Goal: Information Seeking & Learning: Learn about a topic

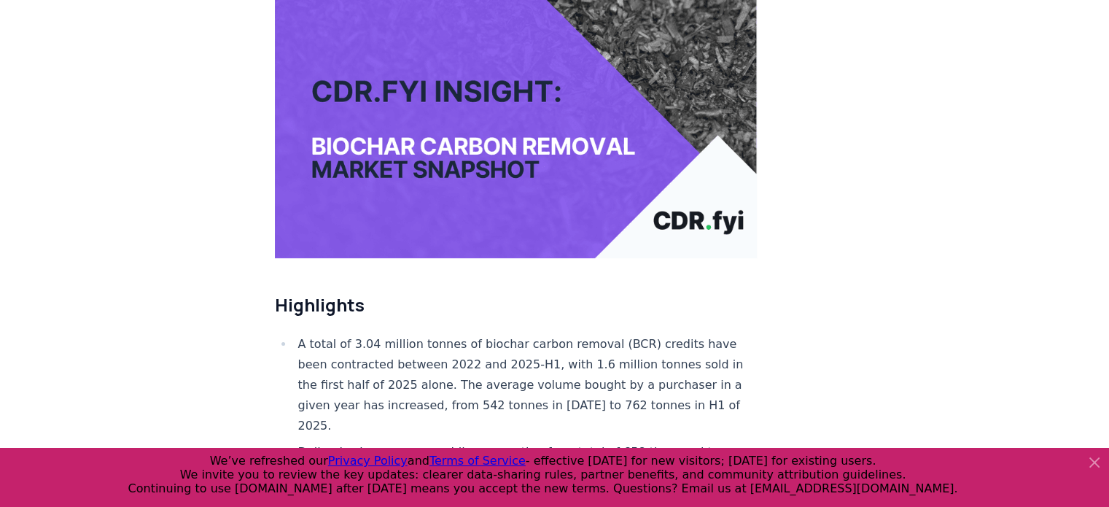
click at [426, 334] on li "A total of 3.04 million tonnes of biochar carbon removal (BCR) credits have bee…" at bounding box center [526, 385] width 464 height 102
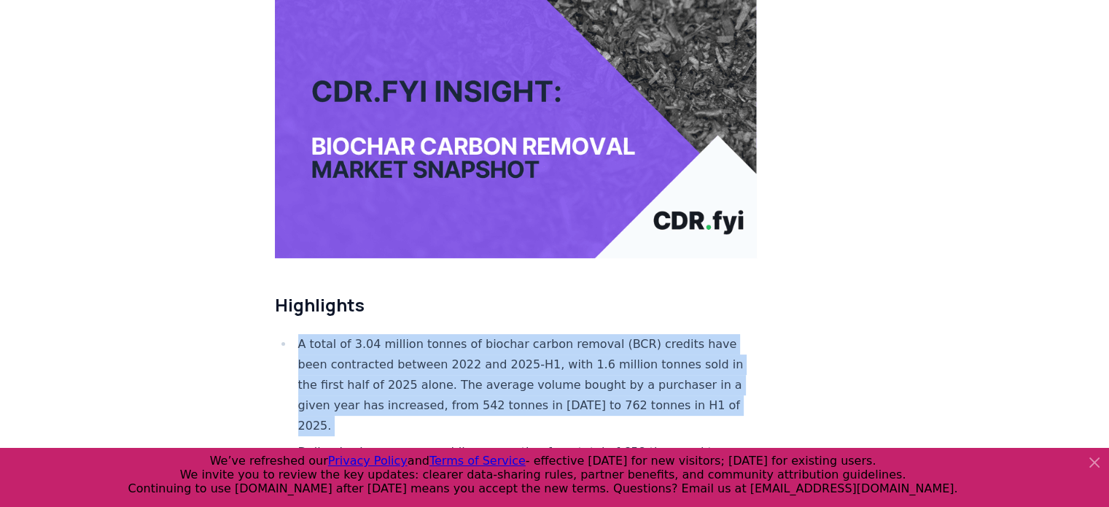
click at [426, 334] on li "A total of 3.04 million tonnes of biochar carbon removal (BCR) credits have bee…" at bounding box center [526, 385] width 464 height 102
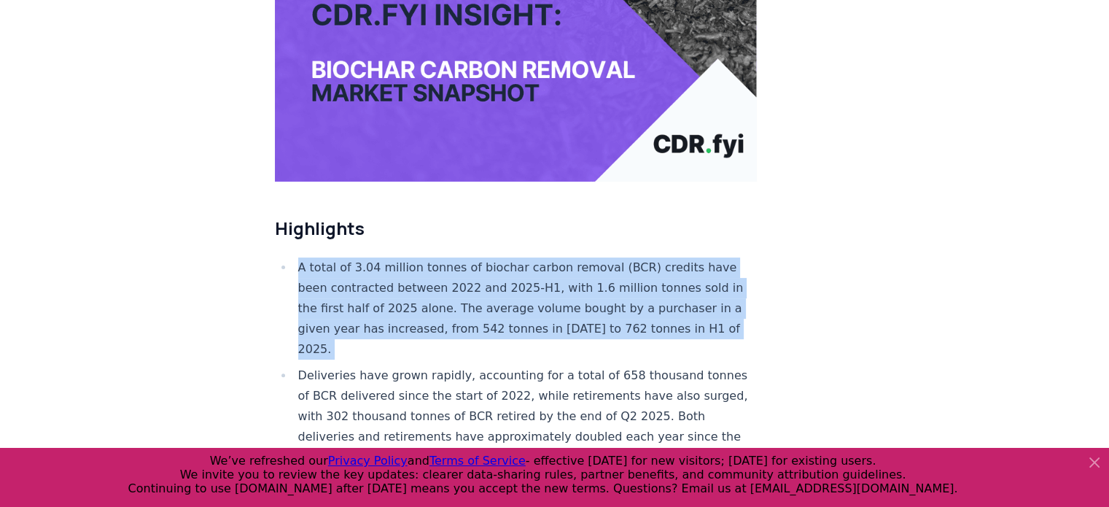
scroll to position [338, 0]
click at [450, 257] on li "A total of 3.04 million tonnes of biochar carbon removal (BCR) credits have bee…" at bounding box center [526, 308] width 464 height 102
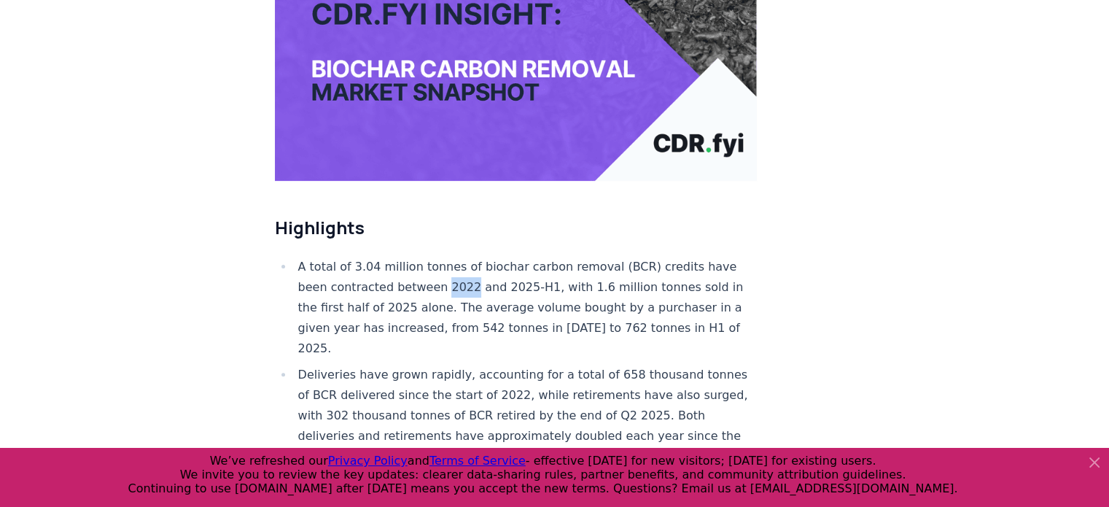
click at [450, 257] on li "A total of 3.04 million tonnes of biochar carbon removal (BCR) credits have bee…" at bounding box center [526, 308] width 464 height 102
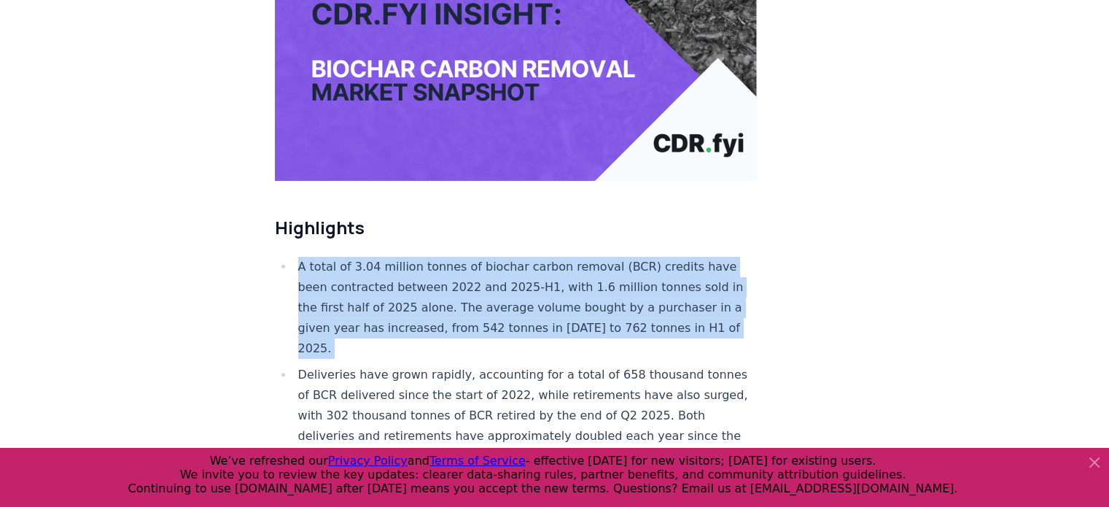
click at [450, 257] on li "A total of 3.04 million tonnes of biochar carbon removal (BCR) credits have bee…" at bounding box center [526, 308] width 464 height 102
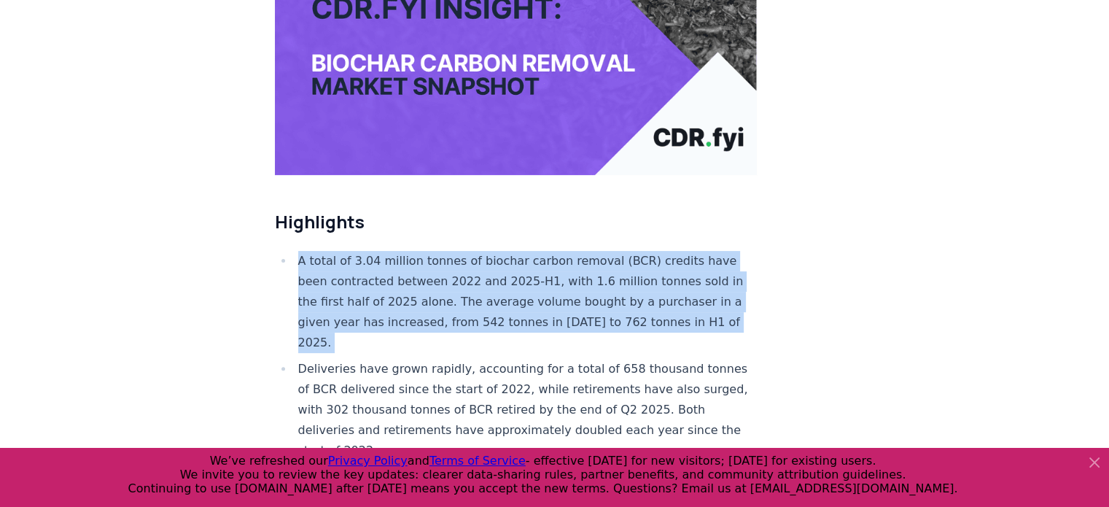
scroll to position [346, 0]
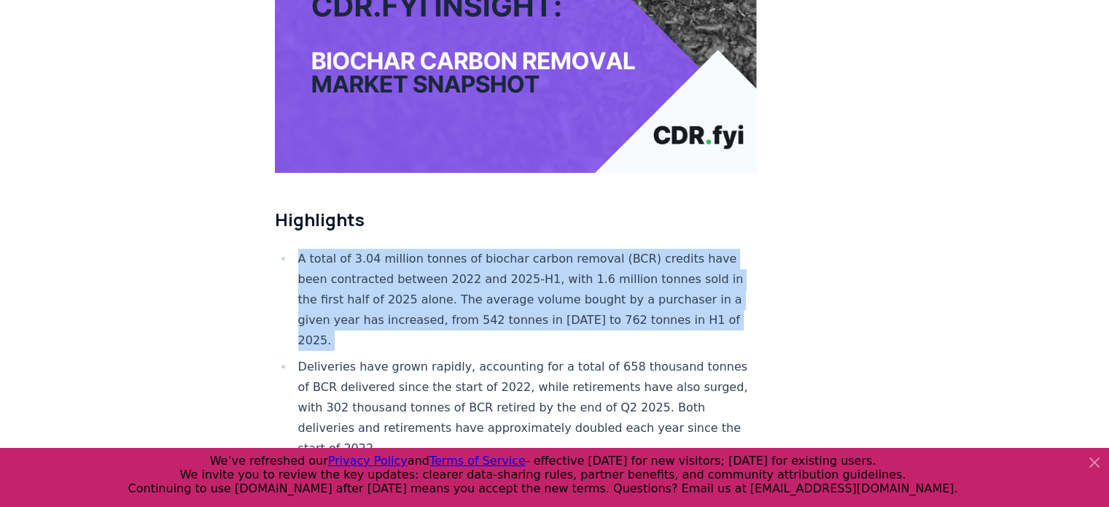
click at [420, 267] on li "A total of 3.04 million tonnes of biochar carbon removal (BCR) credits have bee…" at bounding box center [526, 300] width 464 height 102
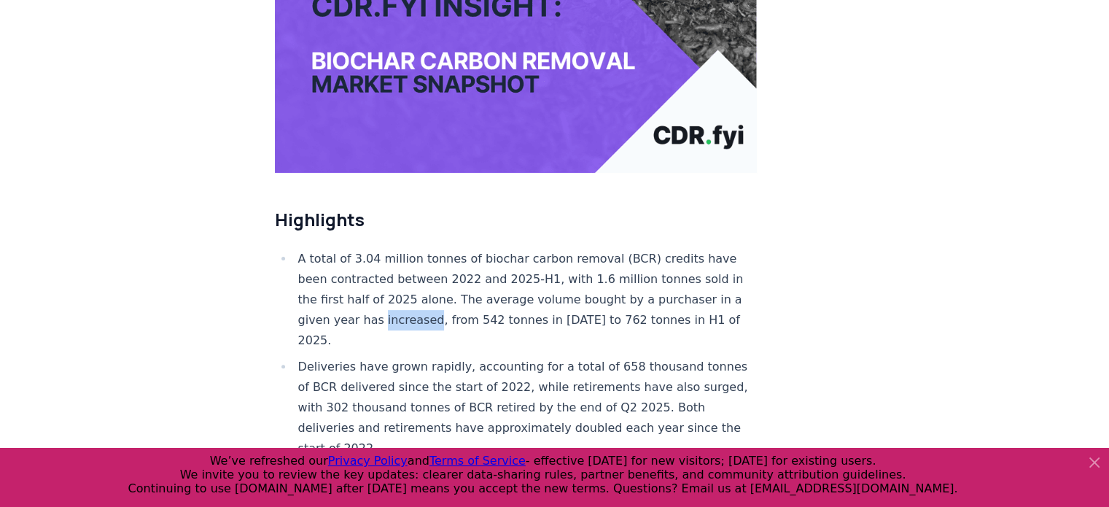
click at [420, 267] on li "A total of 3.04 million tonnes of biochar carbon removal (BCR) credits have bee…" at bounding box center [526, 300] width 464 height 102
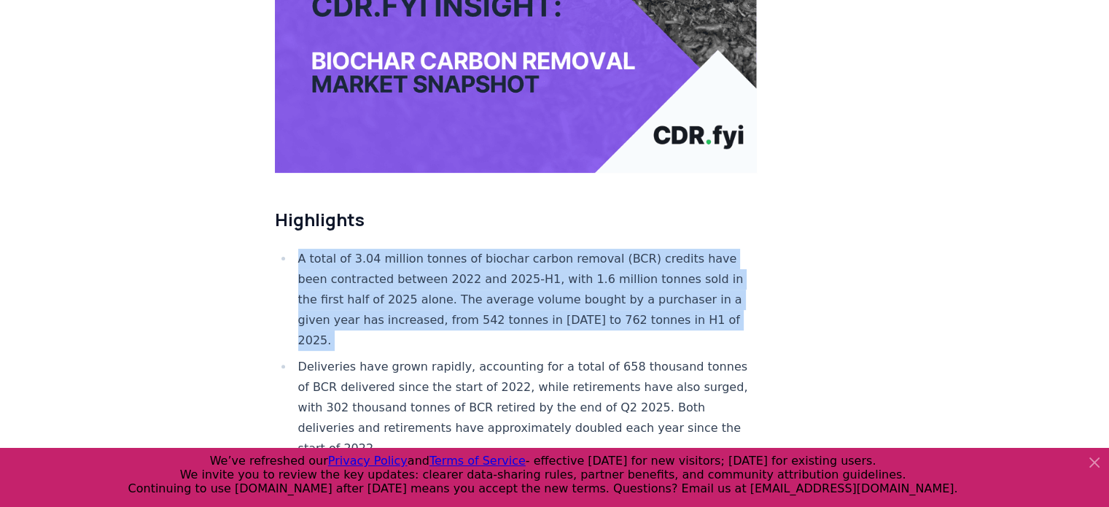
click at [420, 267] on li "A total of 3.04 million tonnes of biochar carbon removal (BCR) credits have bee…" at bounding box center [526, 300] width 464 height 102
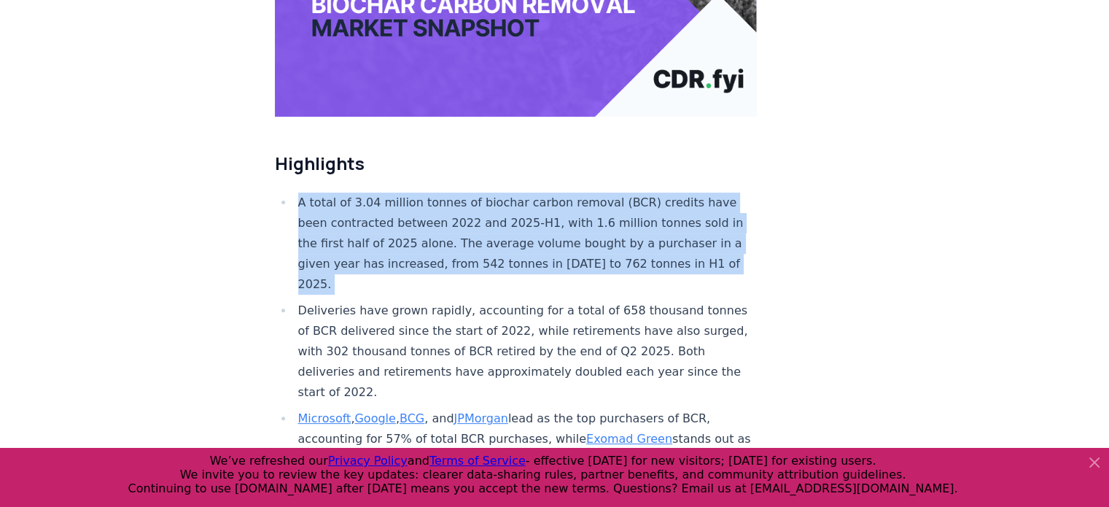
scroll to position [402, 0]
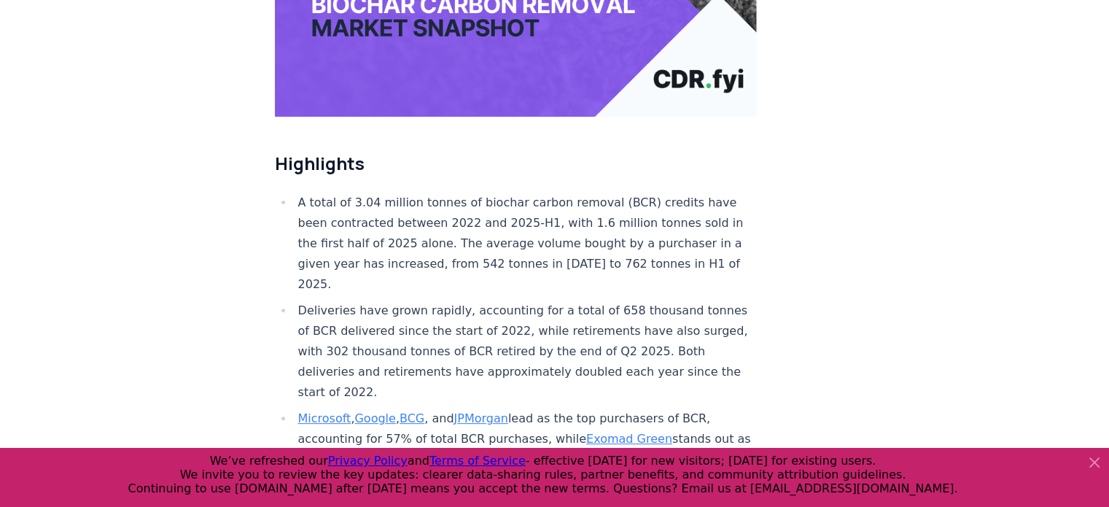
click at [420, 300] on li "Deliveries have grown rapidly, accounting for a total of 658 thousand tonnes of…" at bounding box center [526, 351] width 464 height 102
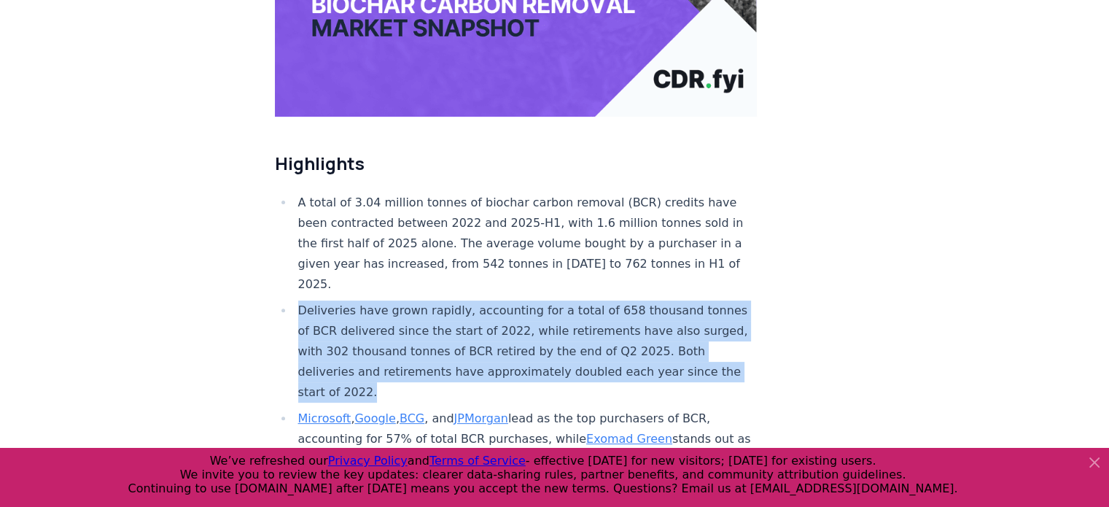
click at [420, 300] on li "Deliveries have grown rapidly, accounting for a total of 658 thousand tonnes of…" at bounding box center [526, 351] width 464 height 102
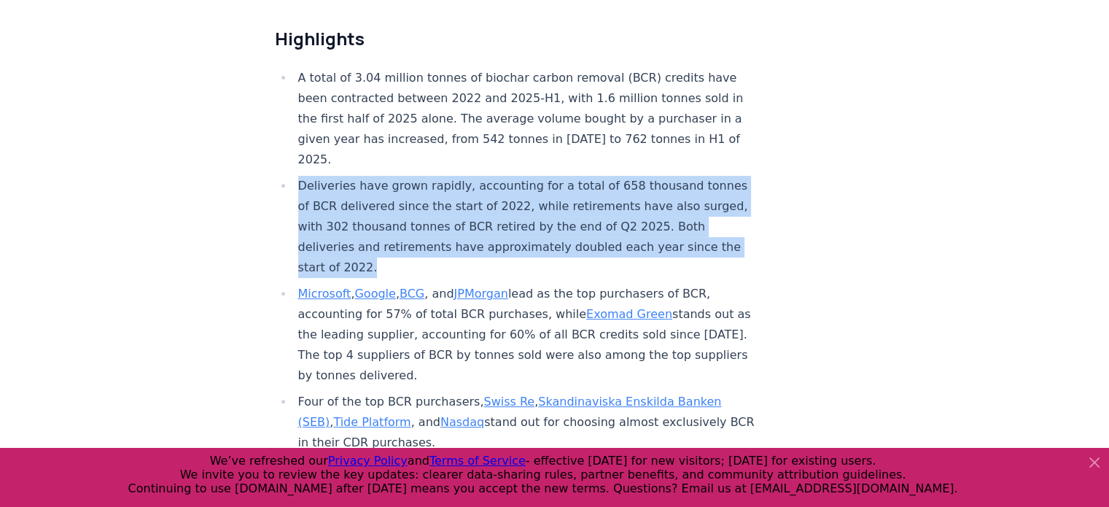
scroll to position [542, 0]
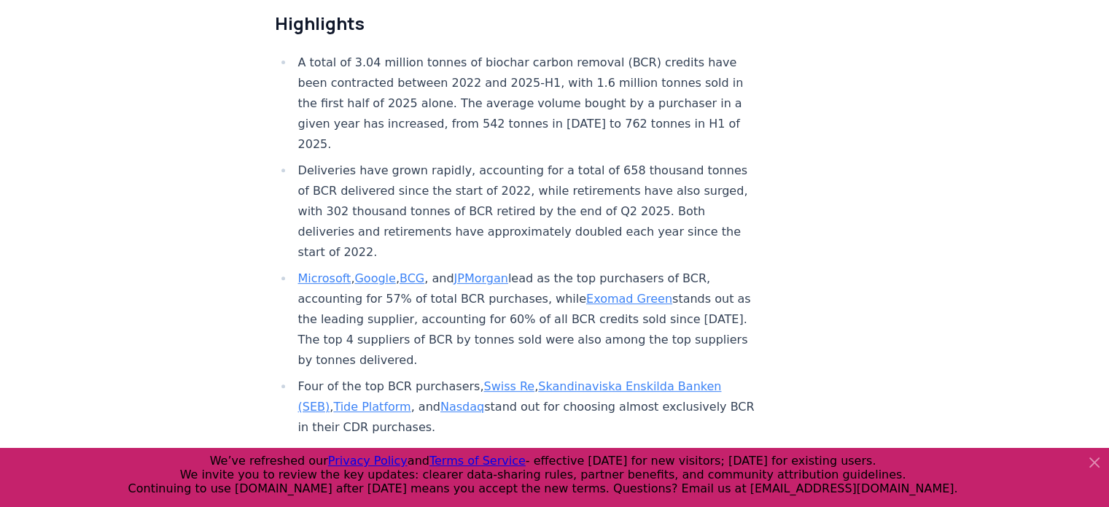
click at [420, 268] on li "Microsoft , Google , BCG , and JPMorgan lead as the top purchasers of BCR, acco…" at bounding box center [526, 319] width 464 height 102
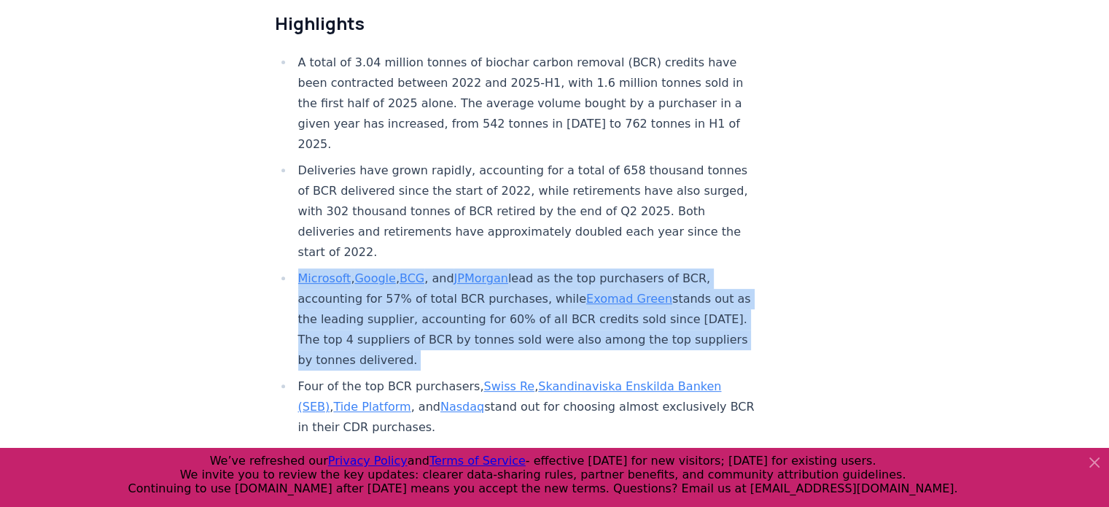
click at [420, 268] on li "Microsoft , Google , BCG , and JPMorgan lead as the top purchasers of BCR, acco…" at bounding box center [526, 319] width 464 height 102
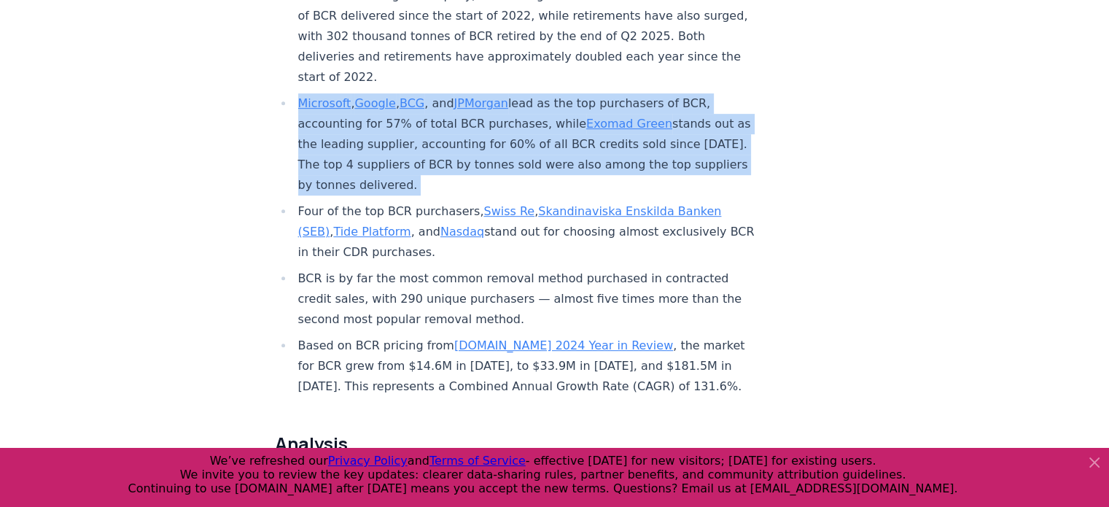
scroll to position [719, 0]
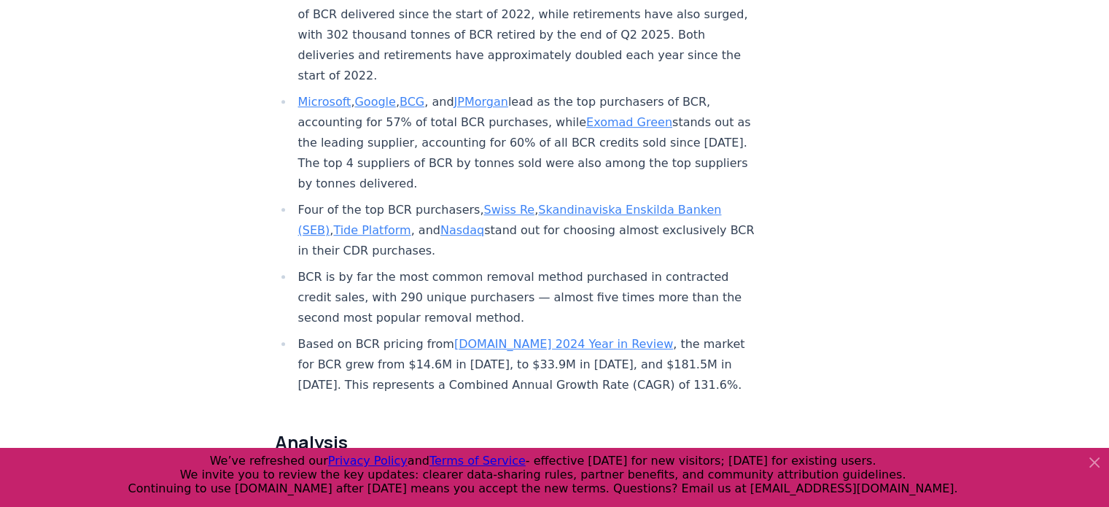
click at [320, 334] on li "Based on BCR pricing from [DOMAIN_NAME] 2024 Year in Review , the market for BC…" at bounding box center [526, 364] width 464 height 61
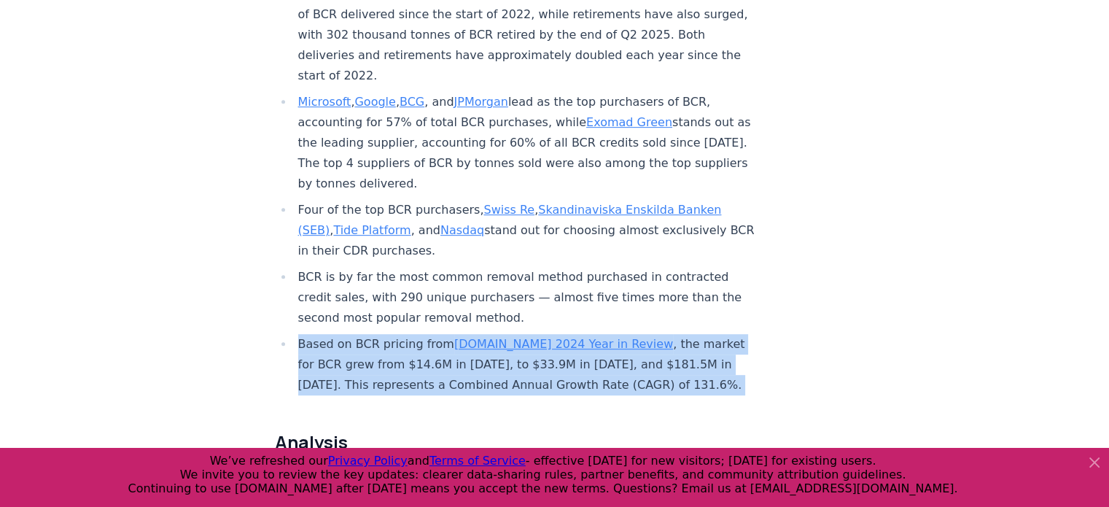
click at [320, 334] on li "Based on BCR pricing from [DOMAIN_NAME] 2024 Year in Review , the market for BC…" at bounding box center [526, 364] width 464 height 61
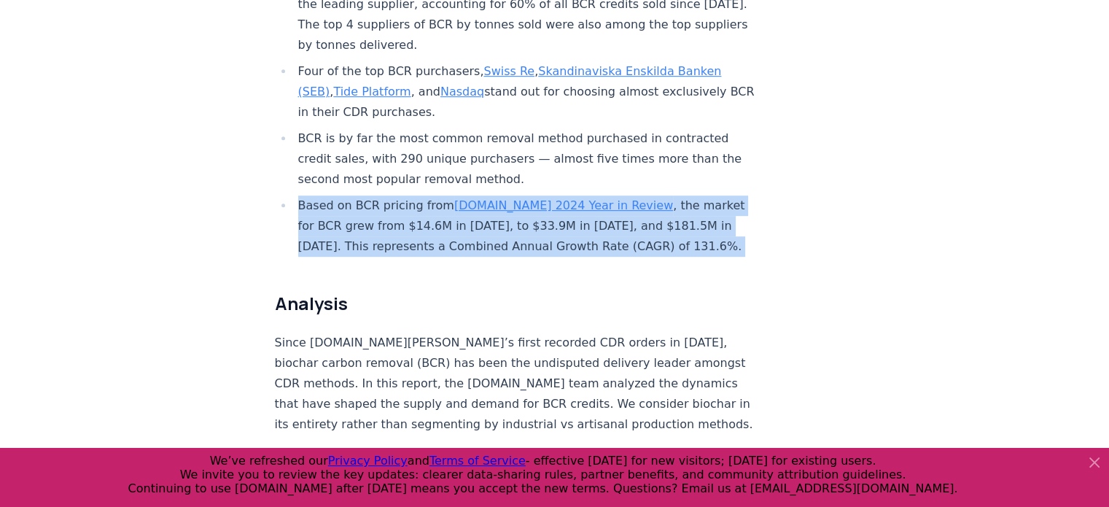
scroll to position [857, 0]
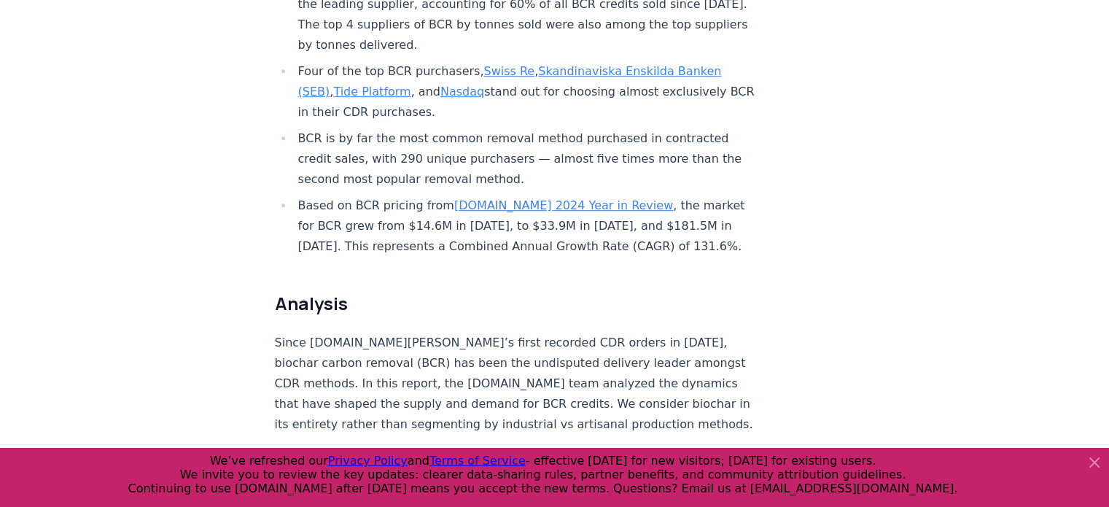
click at [320, 332] on p "Since [DOMAIN_NAME][PERSON_NAME]’s first recorded CDR orders in [DATE], biochar…" at bounding box center [516, 383] width 483 height 102
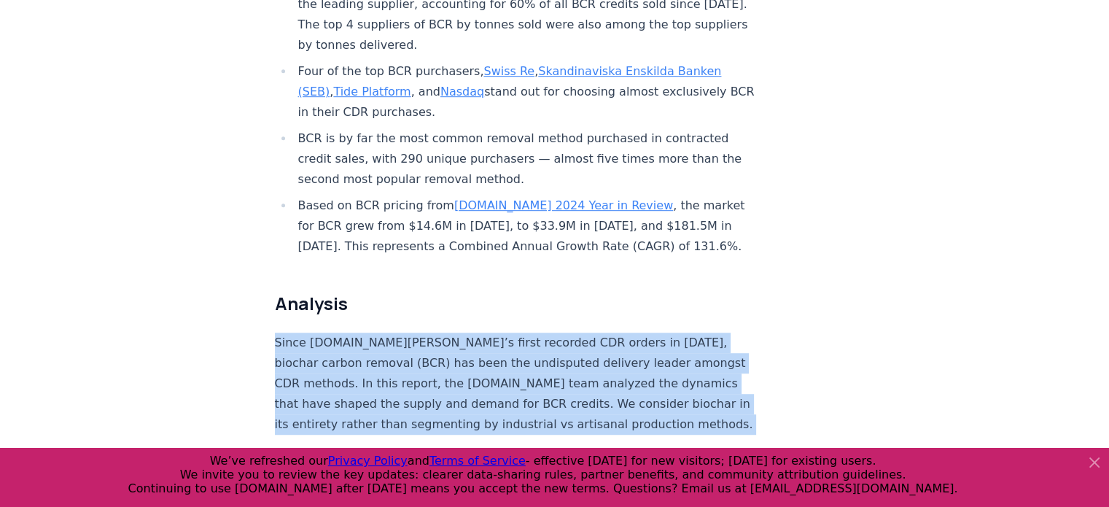
click at [320, 332] on p "Since [DOMAIN_NAME][PERSON_NAME]’s first recorded CDR orders in [DATE], biochar…" at bounding box center [516, 383] width 483 height 102
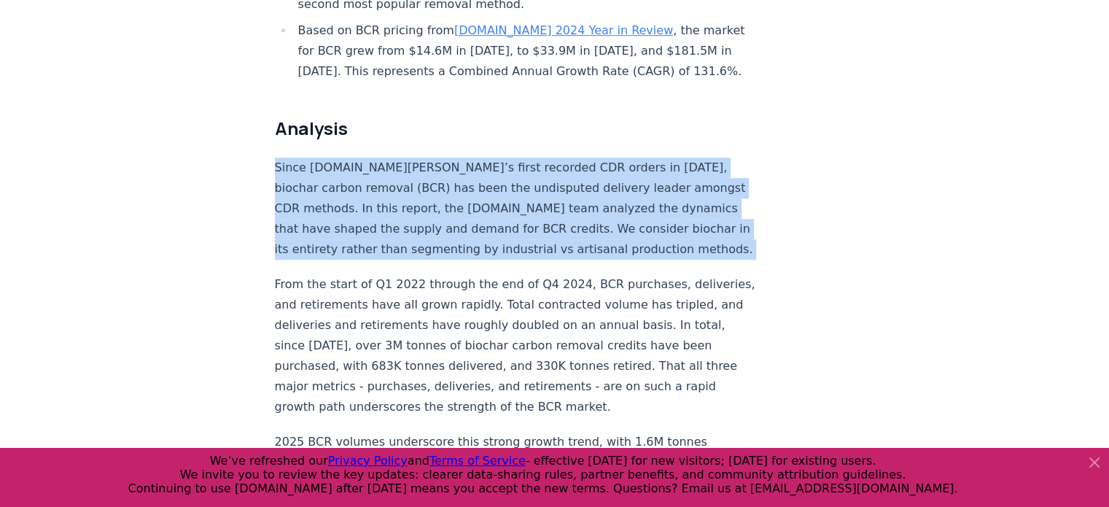
scroll to position [1032, 0]
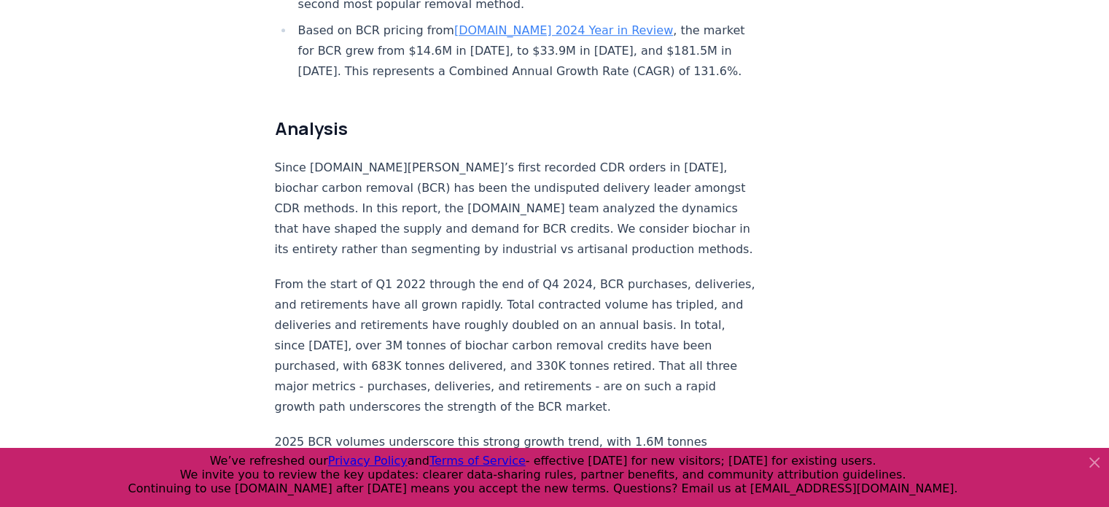
click at [320, 314] on p "From the start of Q1 2022 through the end of Q4 2024, BCR purchases, deliveries…" at bounding box center [516, 345] width 483 height 143
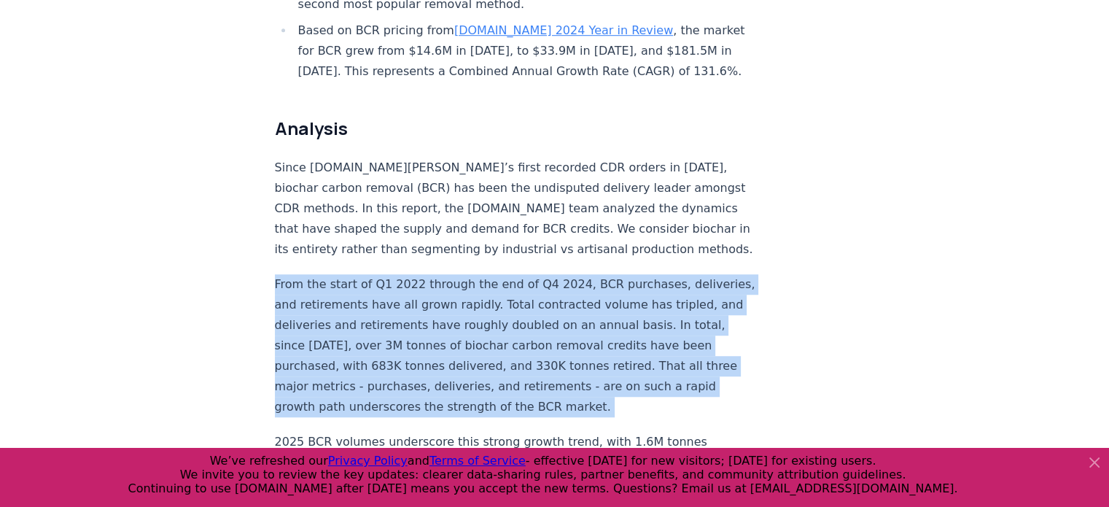
click at [320, 314] on p "From the start of Q1 2022 through the end of Q4 2024, BCR purchases, deliveries…" at bounding box center [516, 345] width 483 height 143
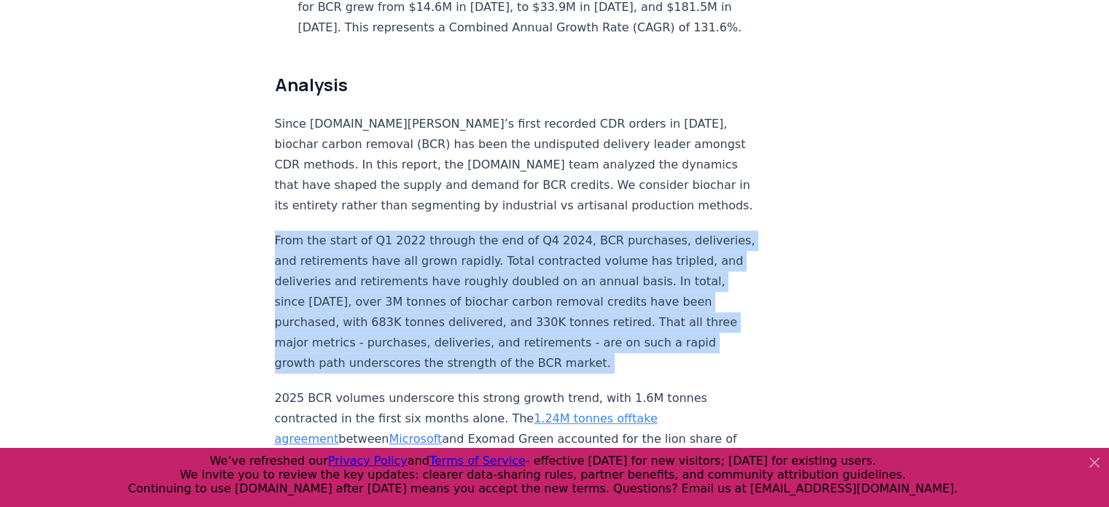
scroll to position [1077, 0]
click at [382, 251] on p "From the start of Q1 2022 through the end of Q4 2024, BCR purchases, deliveries…" at bounding box center [516, 300] width 483 height 143
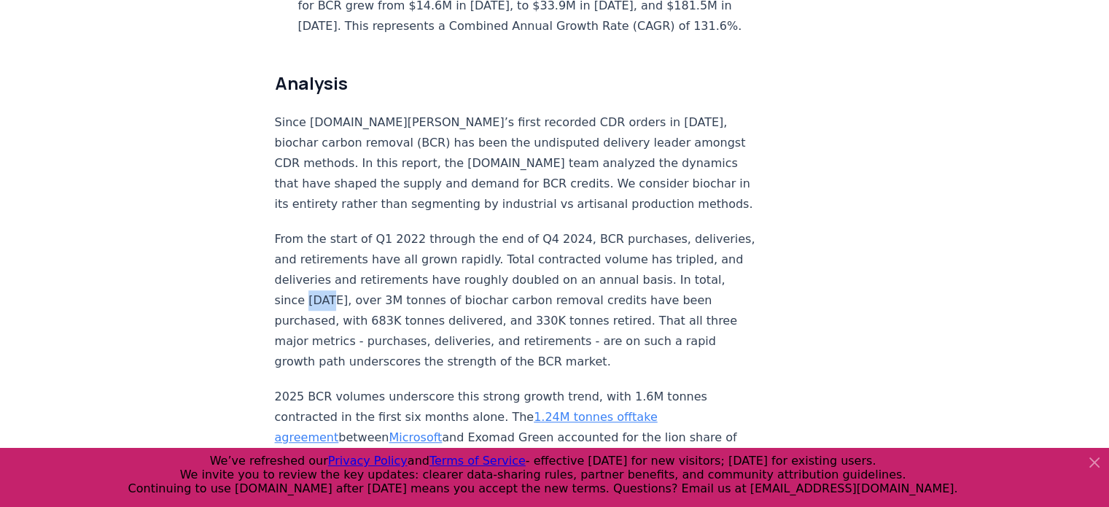
click at [382, 251] on p "From the start of Q1 2022 through the end of Q4 2024, BCR purchases, deliveries…" at bounding box center [516, 300] width 483 height 143
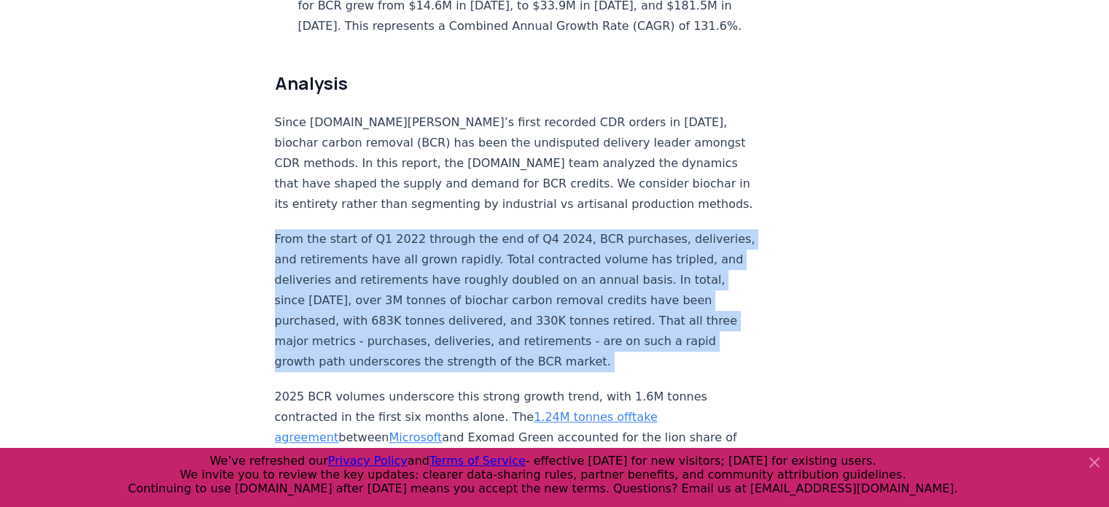
click at [382, 251] on p "From the start of Q1 2022 through the end of Q4 2024, BCR purchases, deliveries…" at bounding box center [516, 300] width 483 height 143
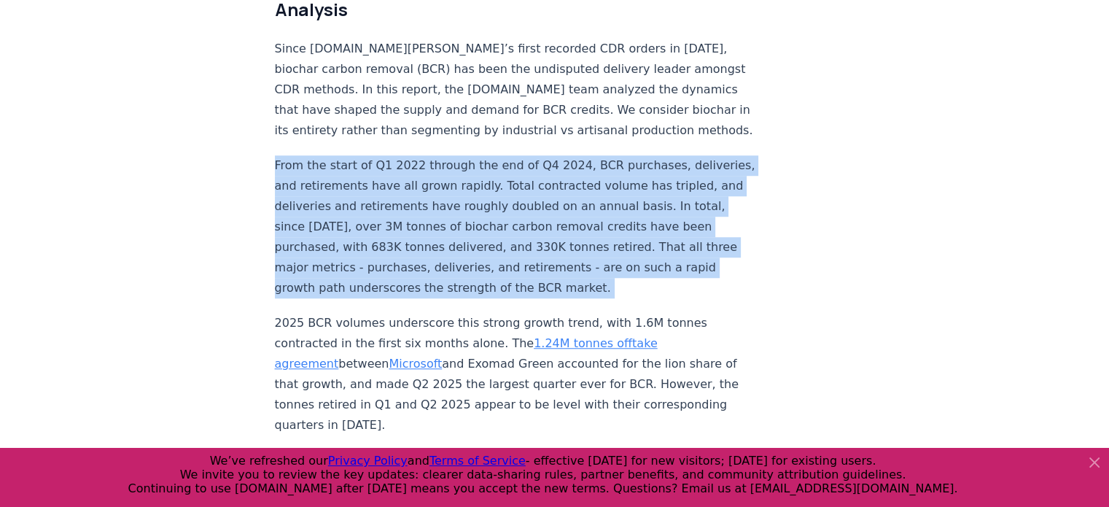
scroll to position [1150, 0]
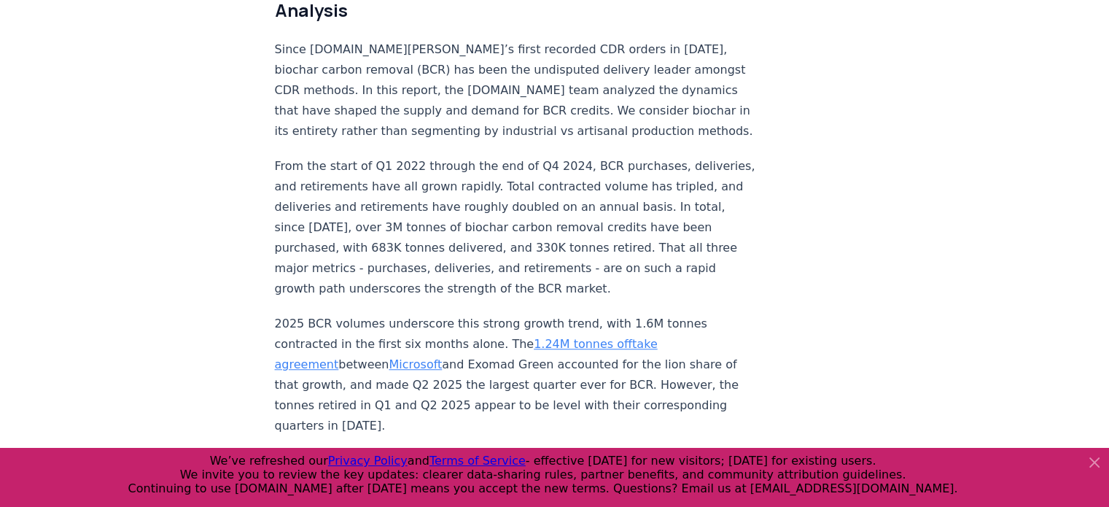
click at [417, 337] on p "2025 BCR volumes underscore this strong growth trend, with 1.6M tonnes contract…" at bounding box center [516, 374] width 483 height 122
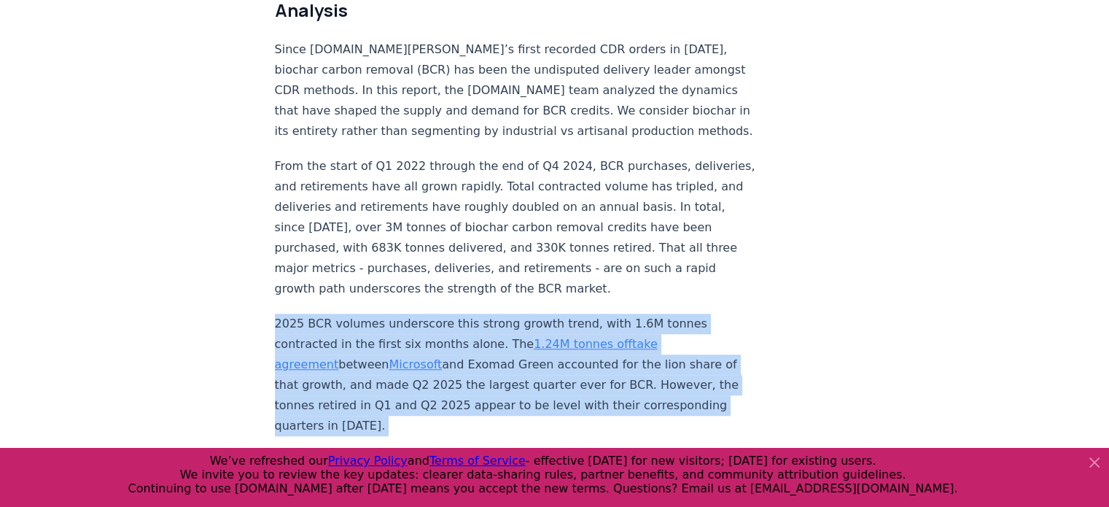
click at [417, 337] on p "2025 BCR volumes underscore this strong growth trend, with 1.6M tonnes contract…" at bounding box center [516, 374] width 483 height 122
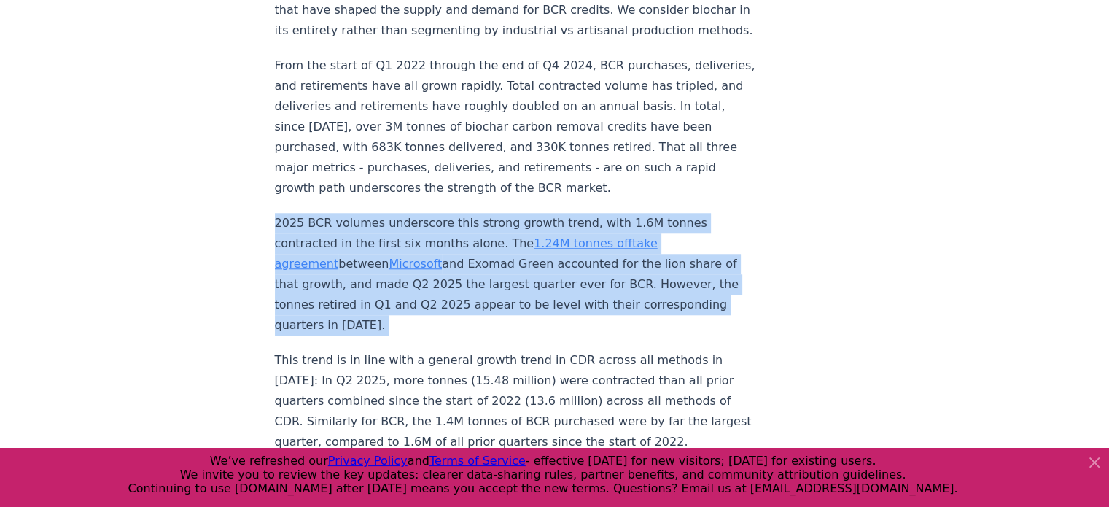
scroll to position [1251, 0]
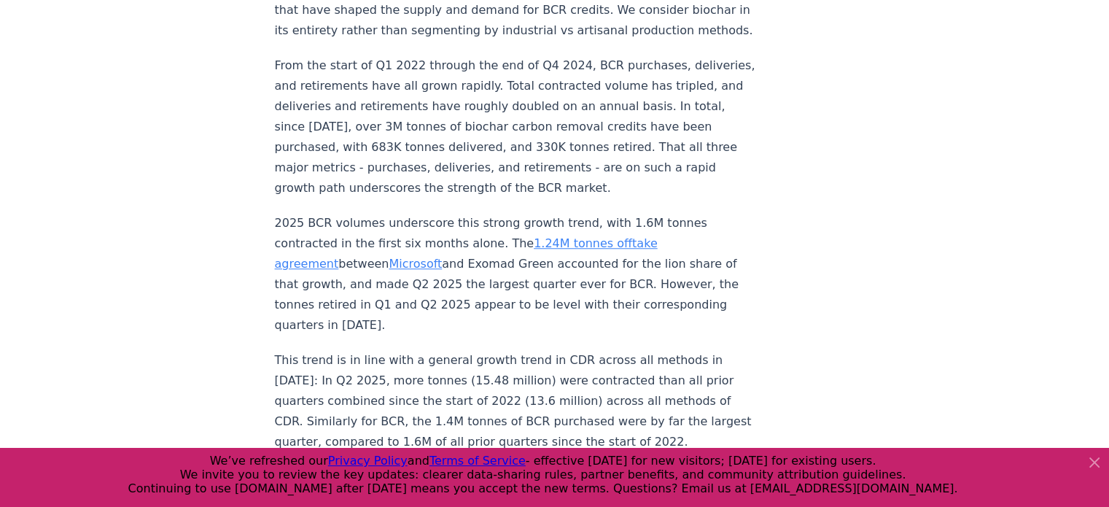
click at [417, 350] on p "This trend is in line with a general growth trend in CDR across all methods in …" at bounding box center [516, 401] width 483 height 102
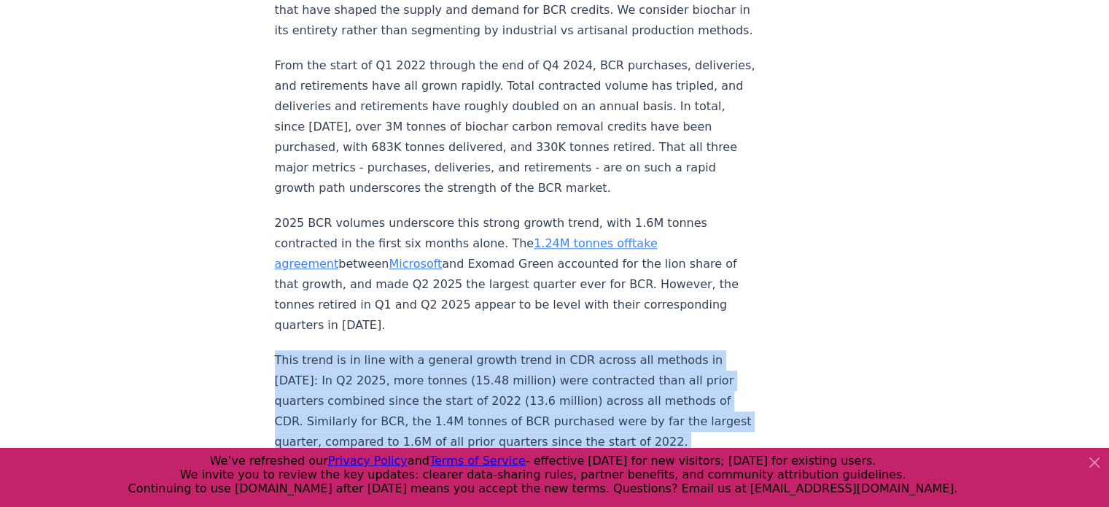
click at [417, 350] on p "This trend is in line with a general growth trend in CDR across all methods in …" at bounding box center [516, 401] width 483 height 102
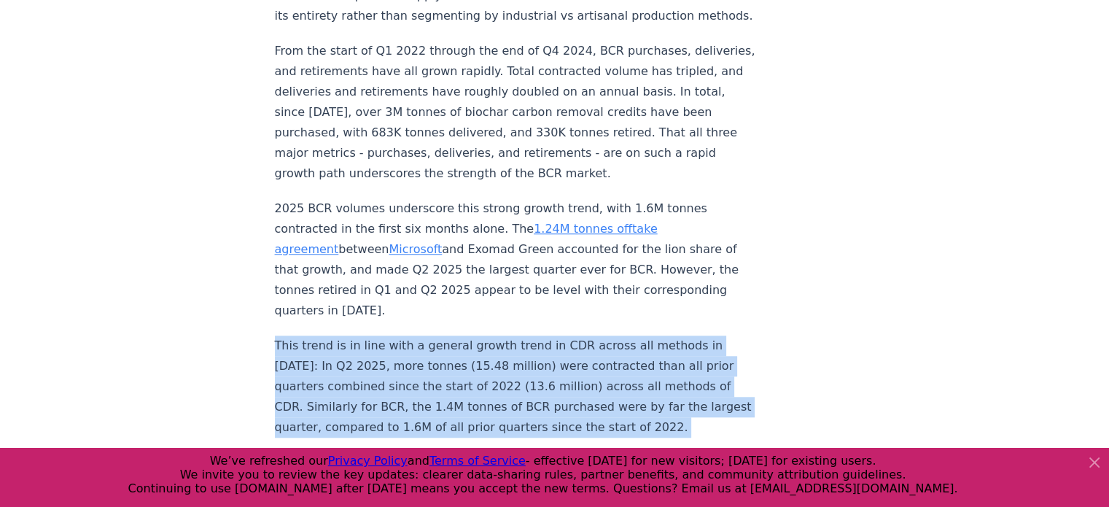
scroll to position [1265, 0]
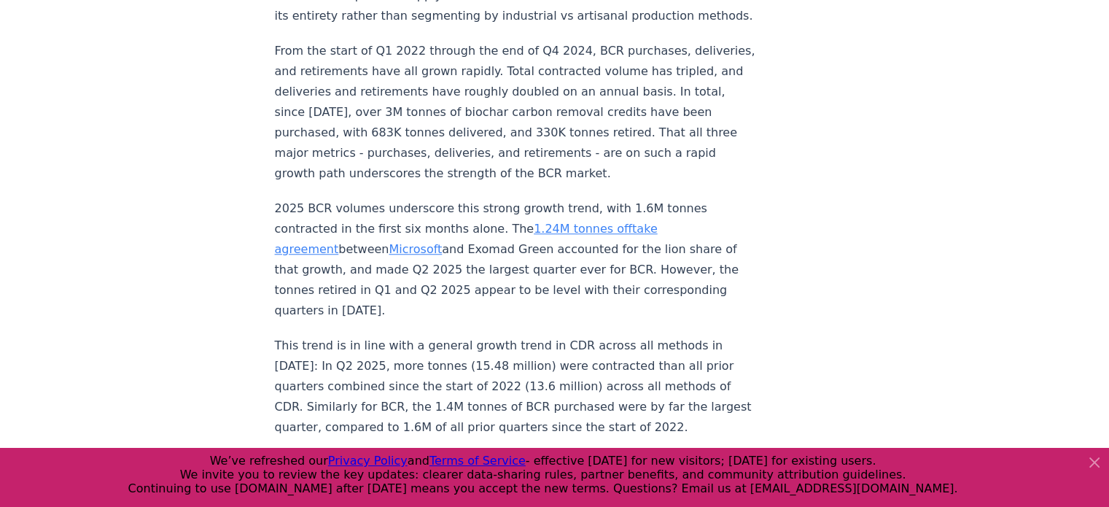
click at [419, 246] on p "2025 BCR volumes underscore this strong growth trend, with 1.6M tonnes contract…" at bounding box center [516, 259] width 483 height 122
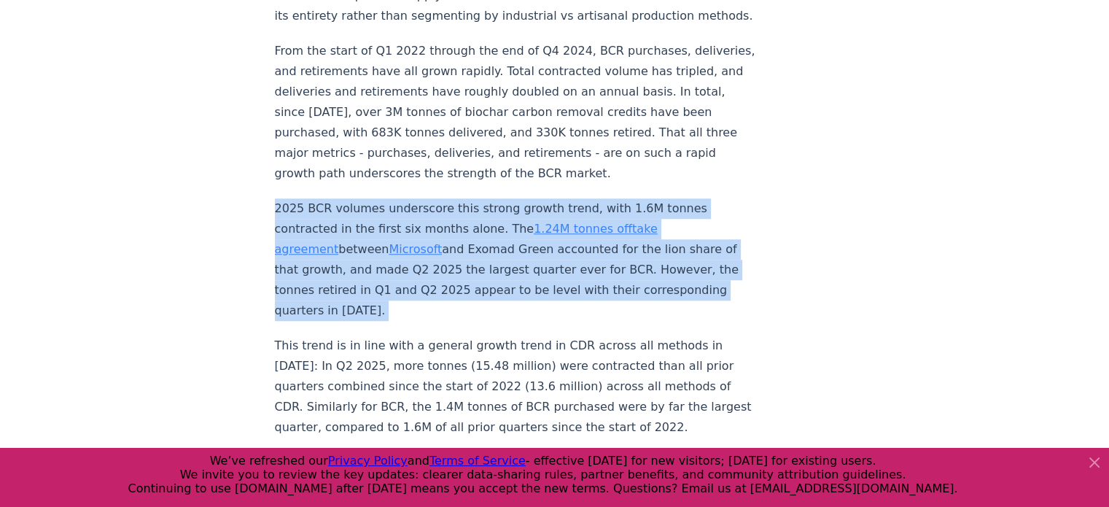
click at [419, 246] on p "2025 BCR volumes underscore this strong growth trend, with 1.6M tonnes contract…" at bounding box center [516, 259] width 483 height 122
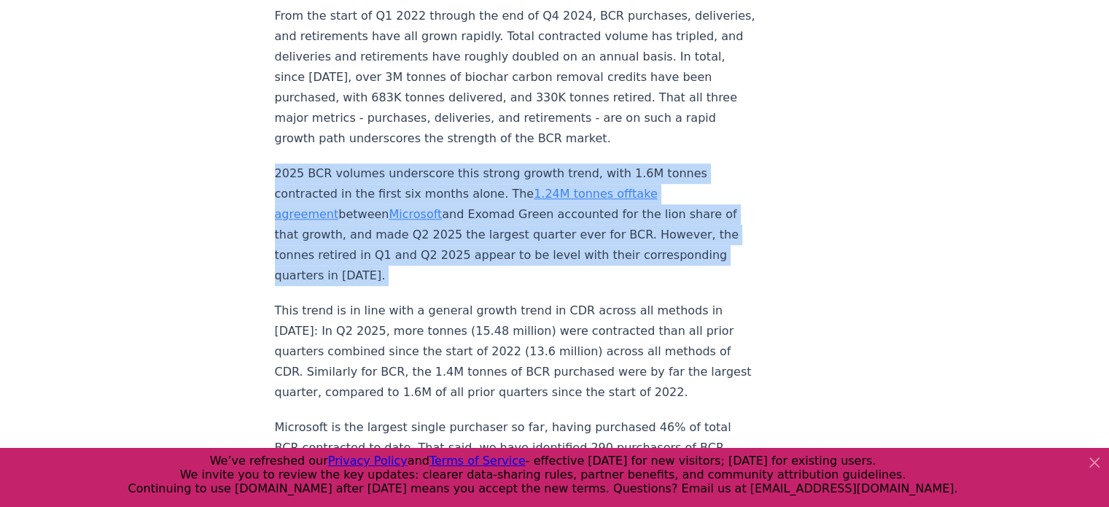
scroll to position [1303, 0]
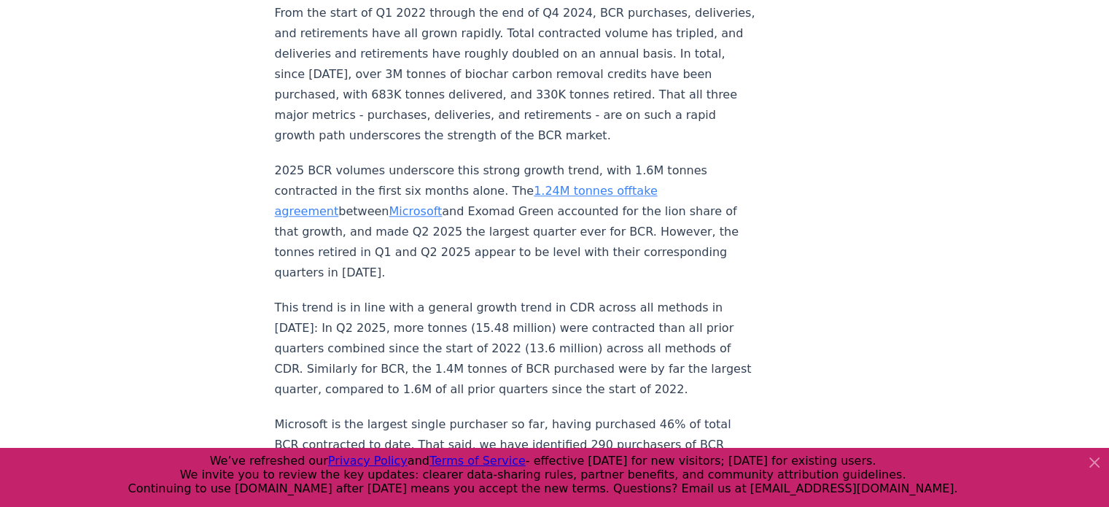
click at [416, 305] on p "This trend is in line with a general growth trend in CDR across all methods in …" at bounding box center [516, 348] width 483 height 102
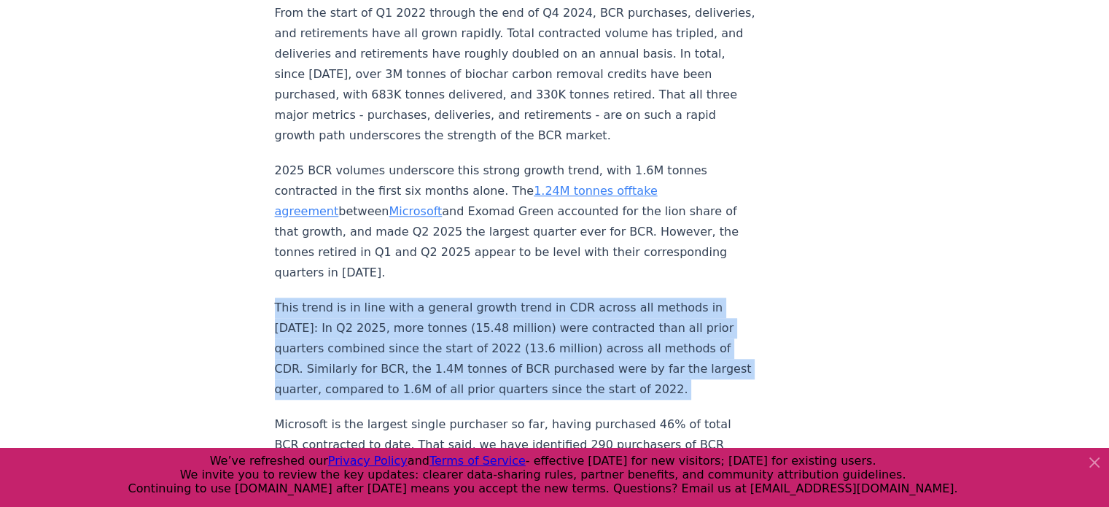
click at [416, 305] on p "This trend is in line with a general growth trend in CDR across all methods in …" at bounding box center [516, 348] width 483 height 102
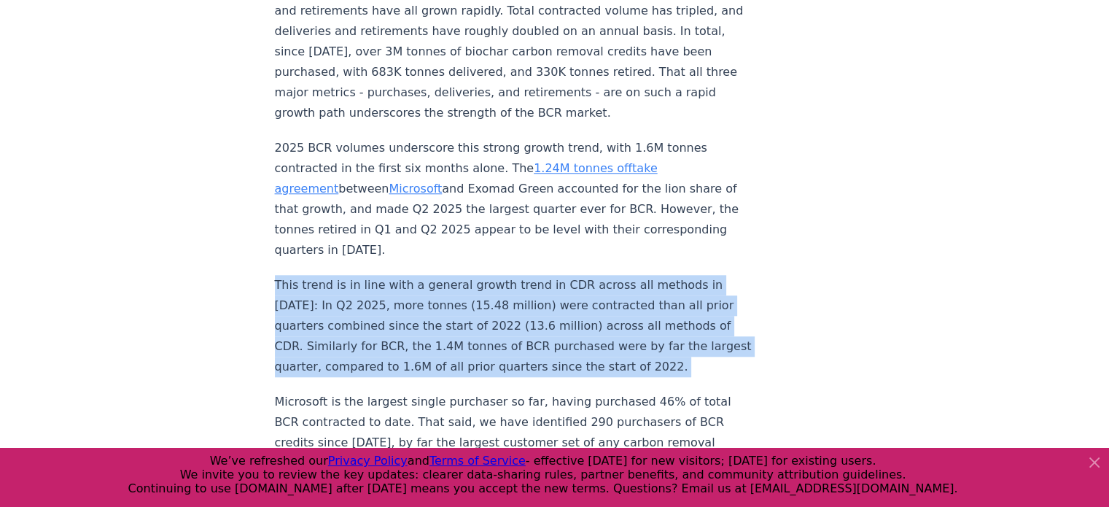
scroll to position [1327, 0]
click at [407, 274] on p "This trend is in line with a general growth trend in CDR across all methods in …" at bounding box center [516, 325] width 483 height 102
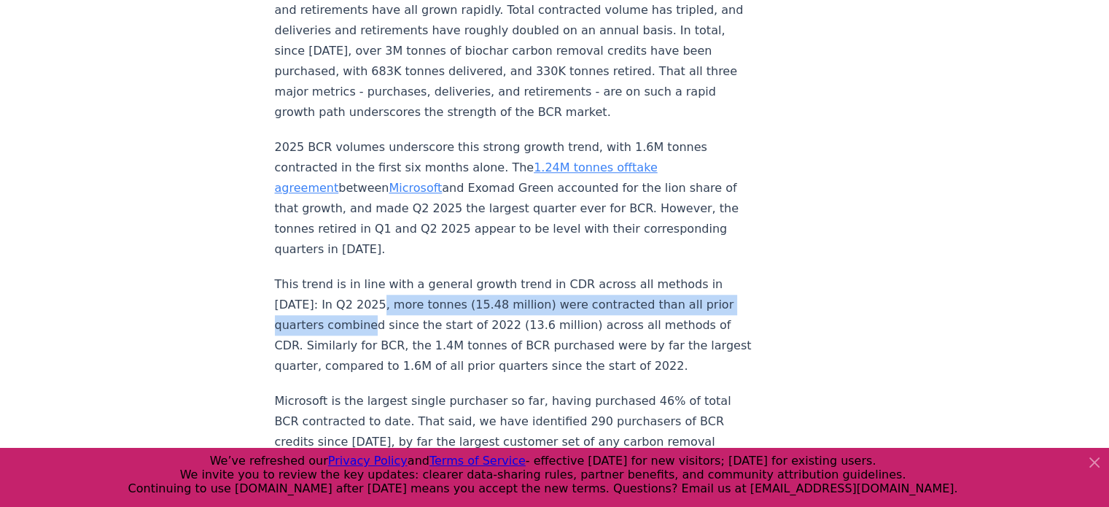
drag, startPoint x: 374, startPoint y: 257, endPoint x: 380, endPoint y: 285, distance: 28.3
click at [380, 285] on p "This trend is in line with a general growth trend in CDR across all methods in …" at bounding box center [516, 325] width 483 height 102
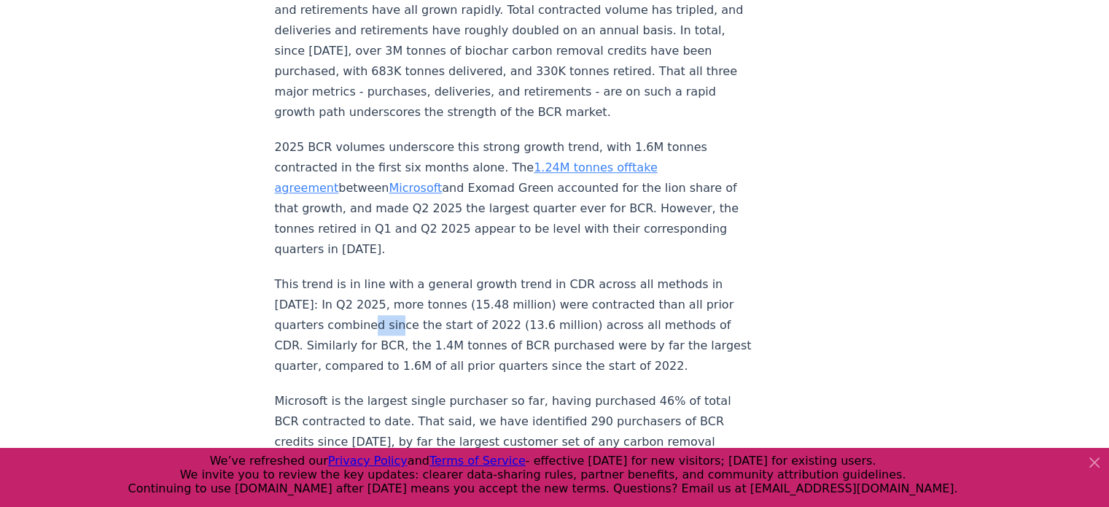
click at [380, 285] on p "This trend is in line with a general growth trend in CDR across all methods in …" at bounding box center [516, 325] width 483 height 102
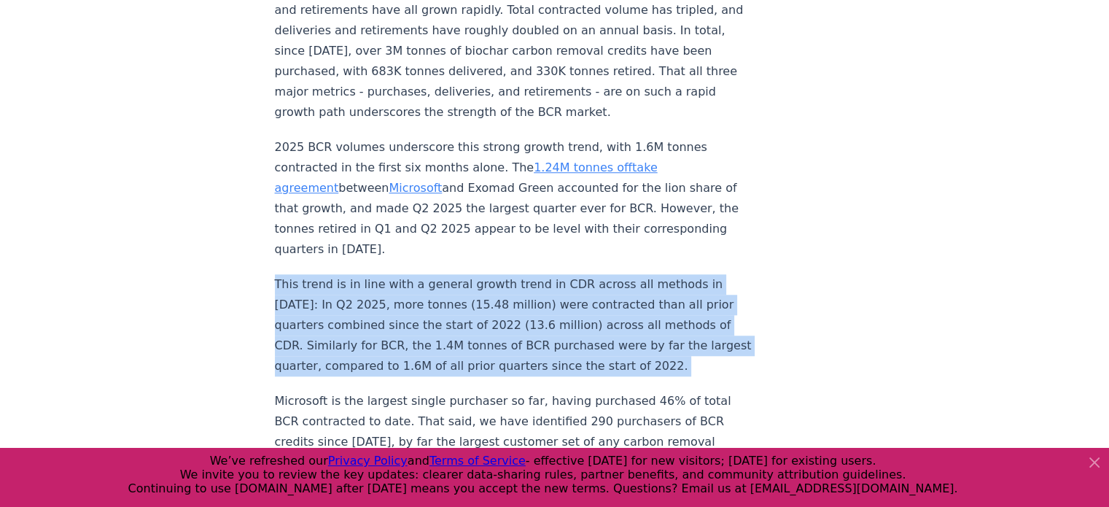
click at [380, 285] on p "This trend is in line with a general growth trend in CDR across all methods in …" at bounding box center [516, 325] width 483 height 102
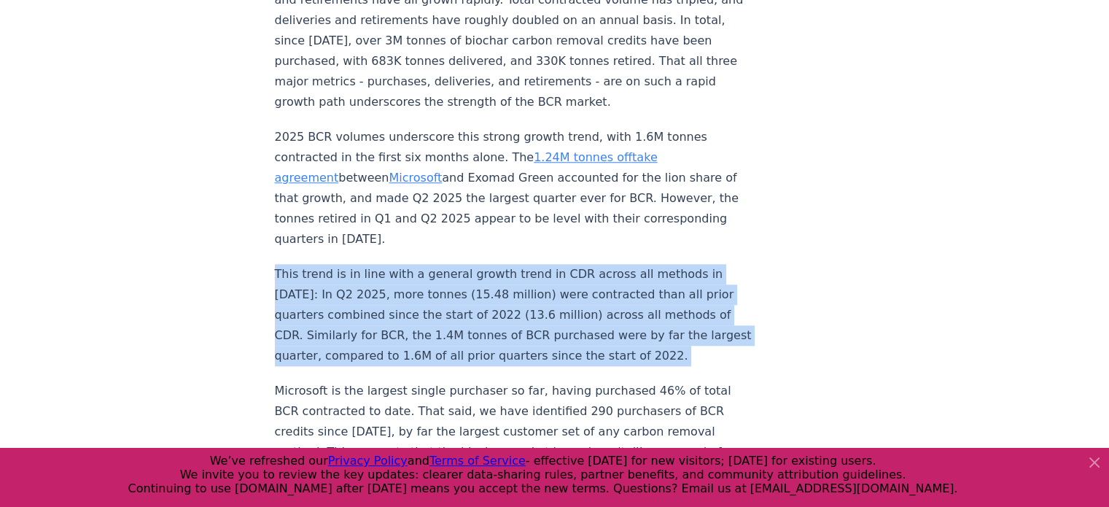
scroll to position [1338, 0]
click at [380, 285] on p "This trend is in line with a general growth trend in CDR across all methods in …" at bounding box center [516, 313] width 483 height 102
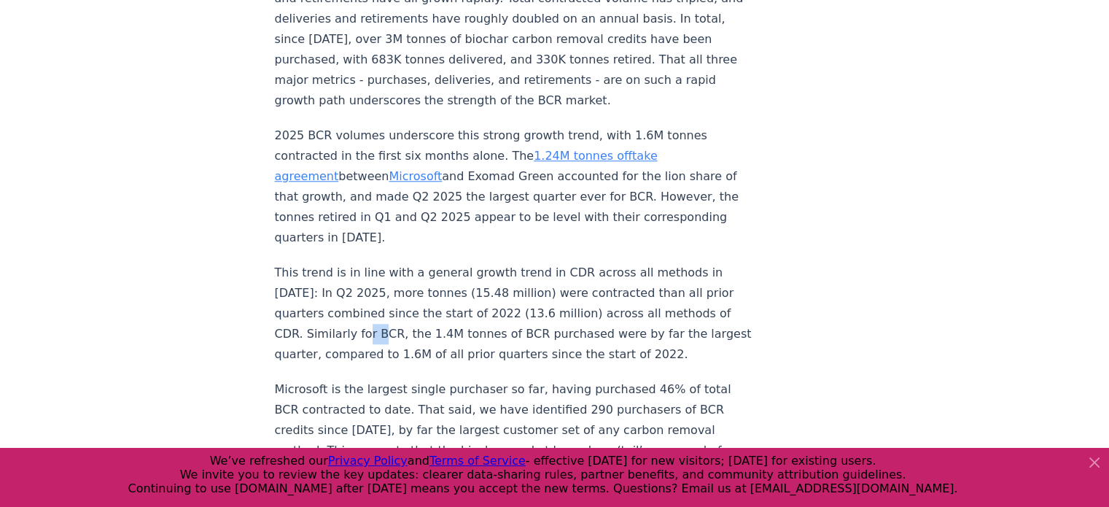
click at [380, 285] on p "This trend is in line with a general growth trend in CDR across all methods in …" at bounding box center [516, 313] width 483 height 102
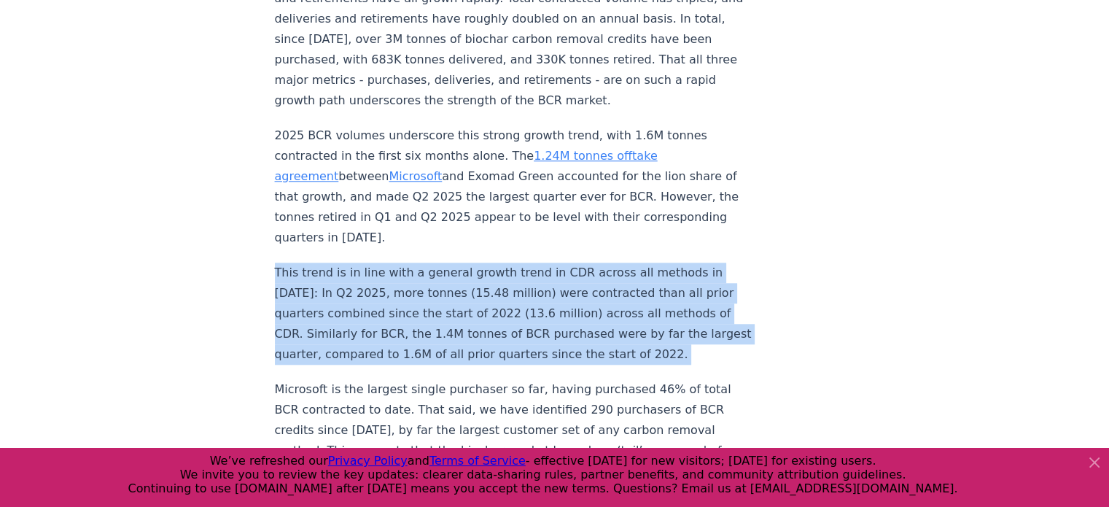
click at [380, 285] on p "This trend is in line with a general growth trend in CDR across all methods in …" at bounding box center [516, 313] width 483 height 102
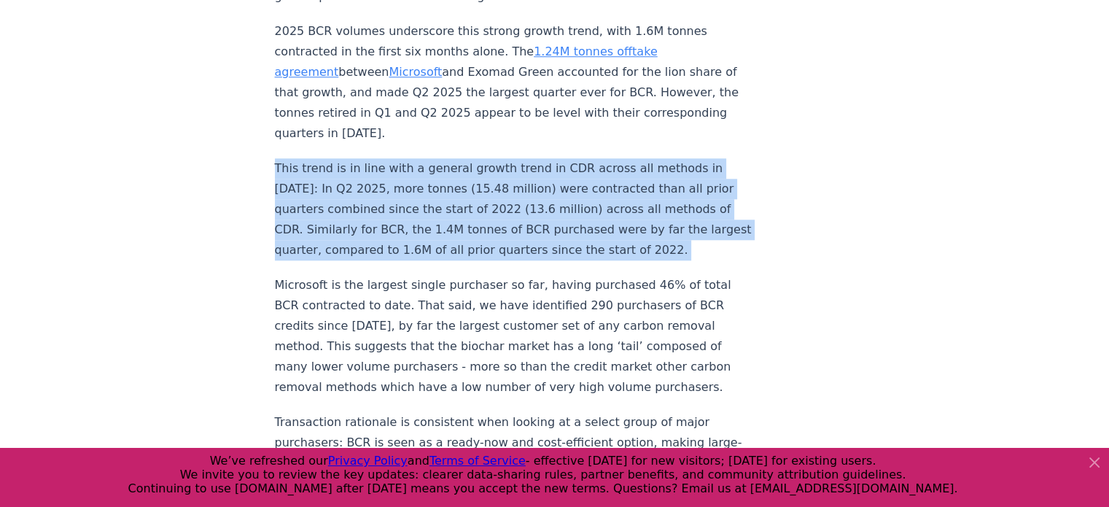
scroll to position [1443, 0]
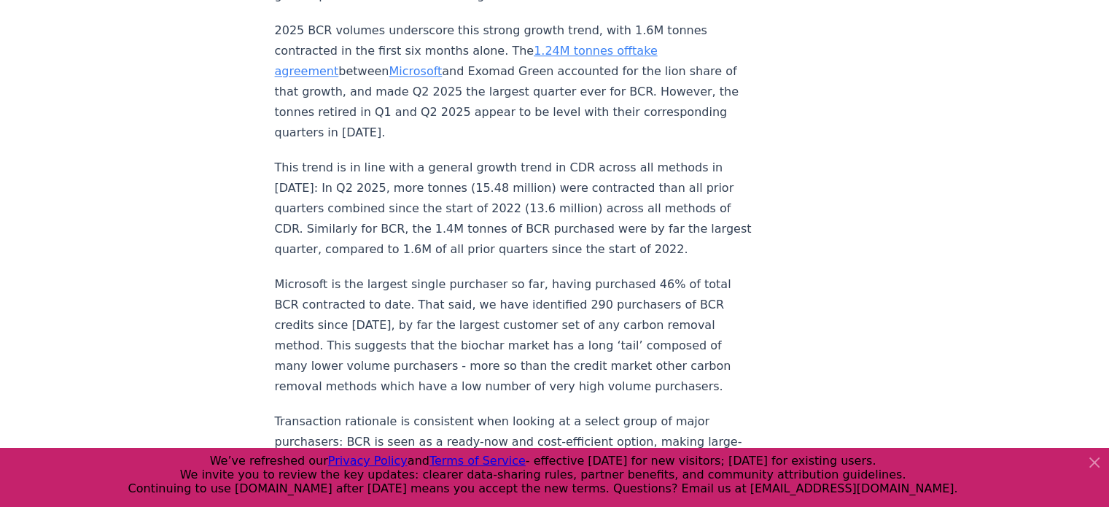
click at [380, 285] on p "Microsoft is the largest single purchaser so far, having purchased 46% of total…" at bounding box center [516, 335] width 483 height 122
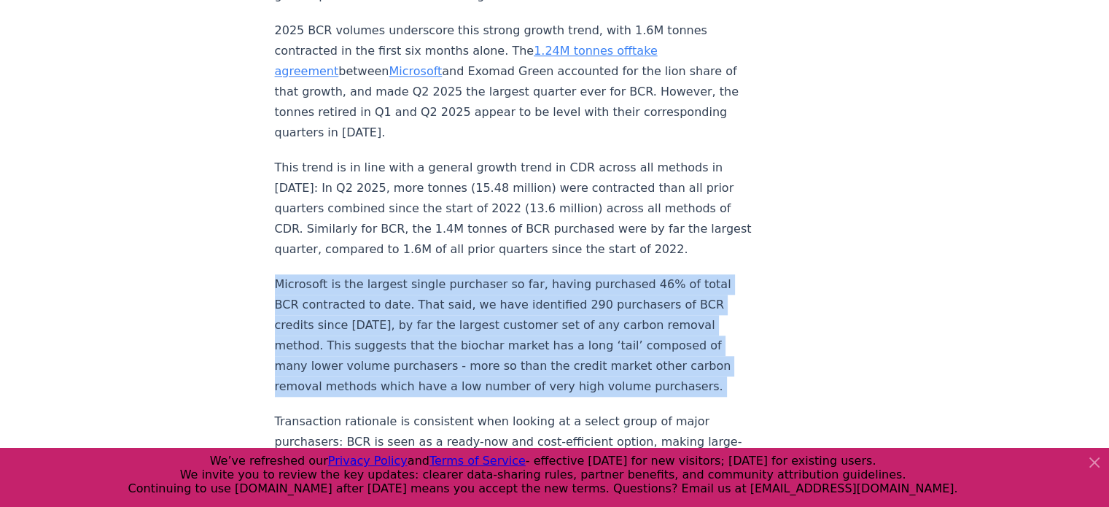
click at [380, 285] on p "Microsoft is the largest single purchaser so far, having purchased 46% of total…" at bounding box center [516, 335] width 483 height 122
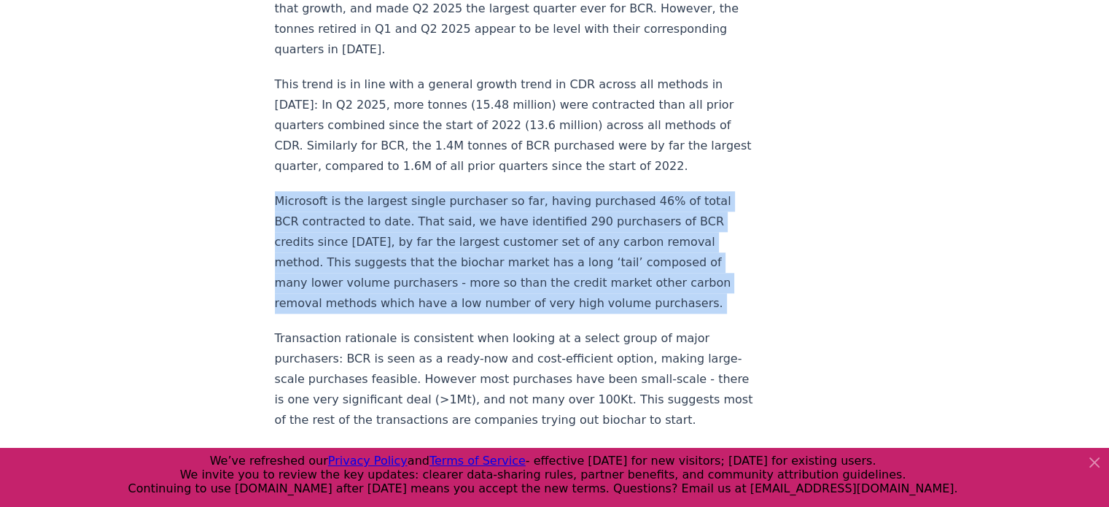
scroll to position [1531, 0]
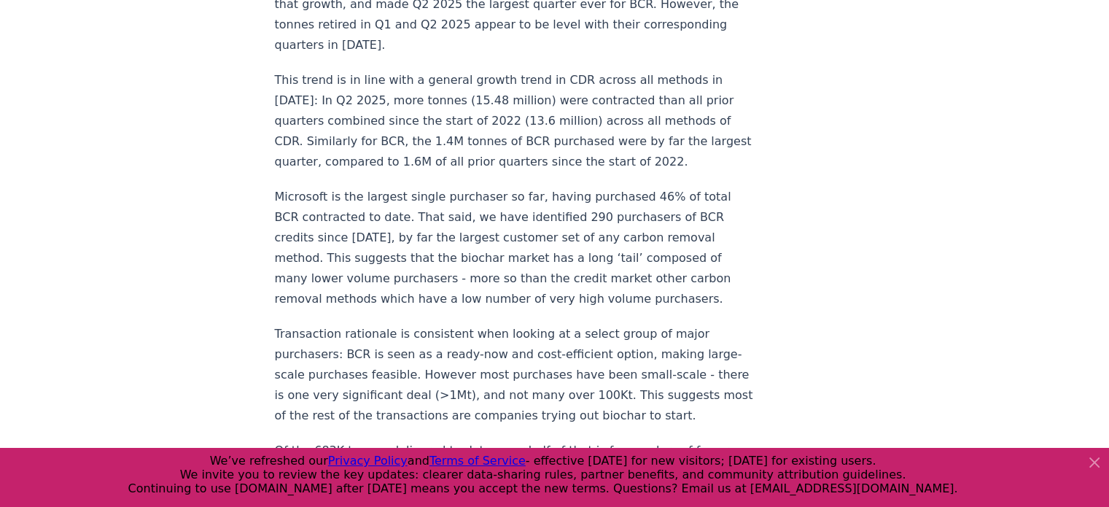
click at [378, 346] on p "Transaction rationale is consistent when looking at a select group of major pur…" at bounding box center [516, 375] width 483 height 102
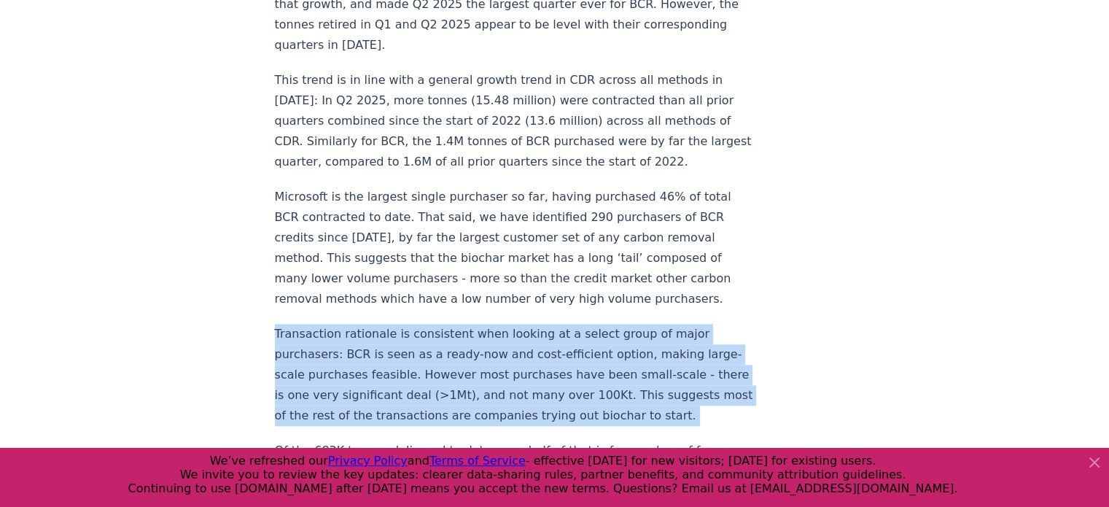
click at [378, 346] on p "Transaction rationale is consistent when looking at a select group of major pur…" at bounding box center [516, 375] width 483 height 102
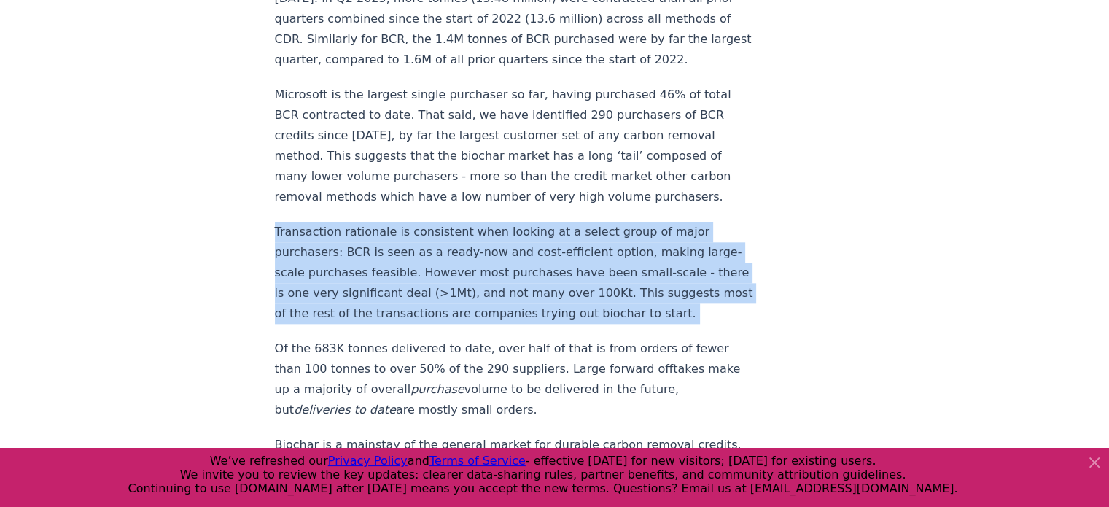
scroll to position [1635, 0]
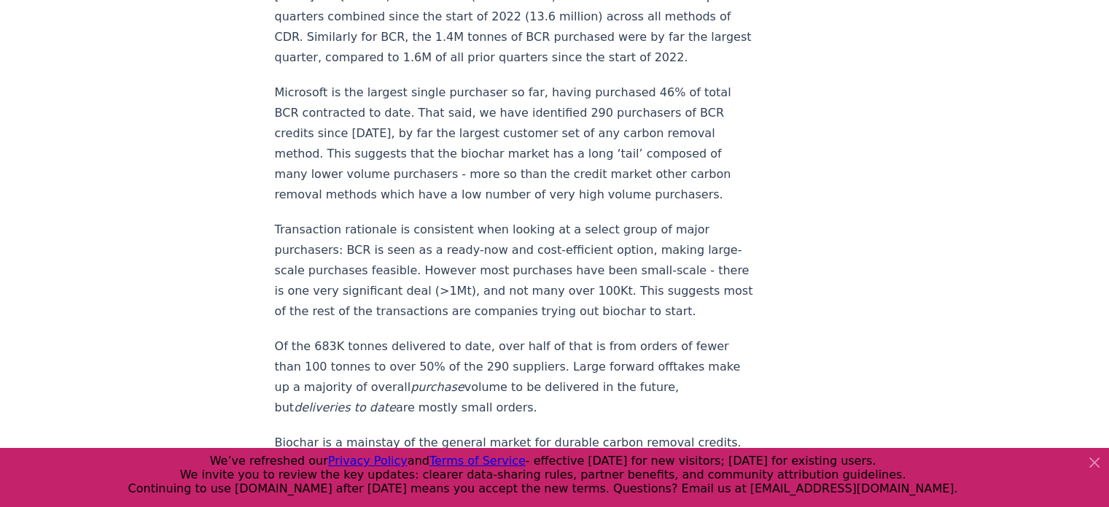
click at [378, 346] on p "Of the 683K tonnes delivered to date, over half of that is from orders of fewer…" at bounding box center [516, 377] width 483 height 82
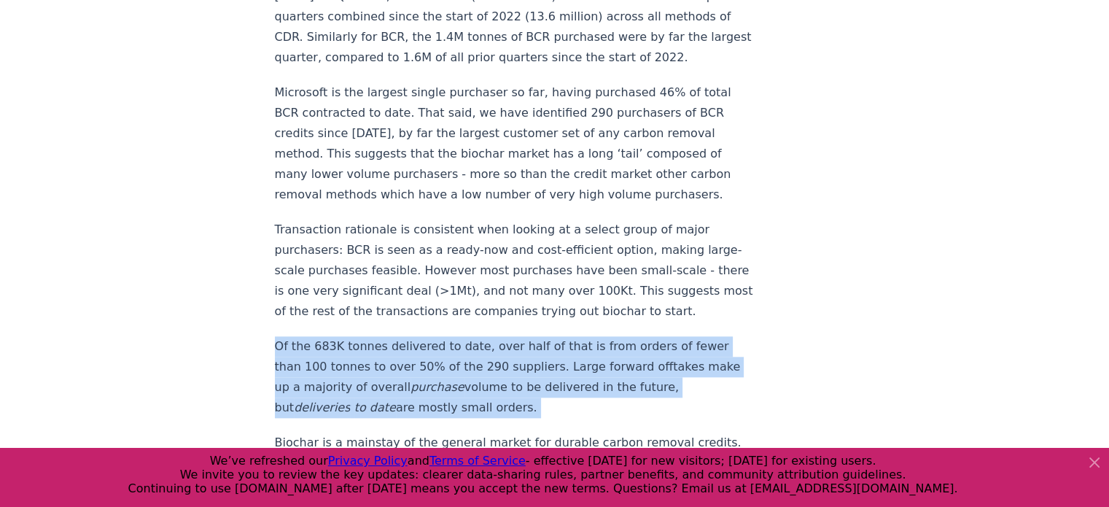
click at [378, 346] on p "Of the 683K tonnes delivered to date, over half of that is from orders of fewer…" at bounding box center [516, 377] width 483 height 82
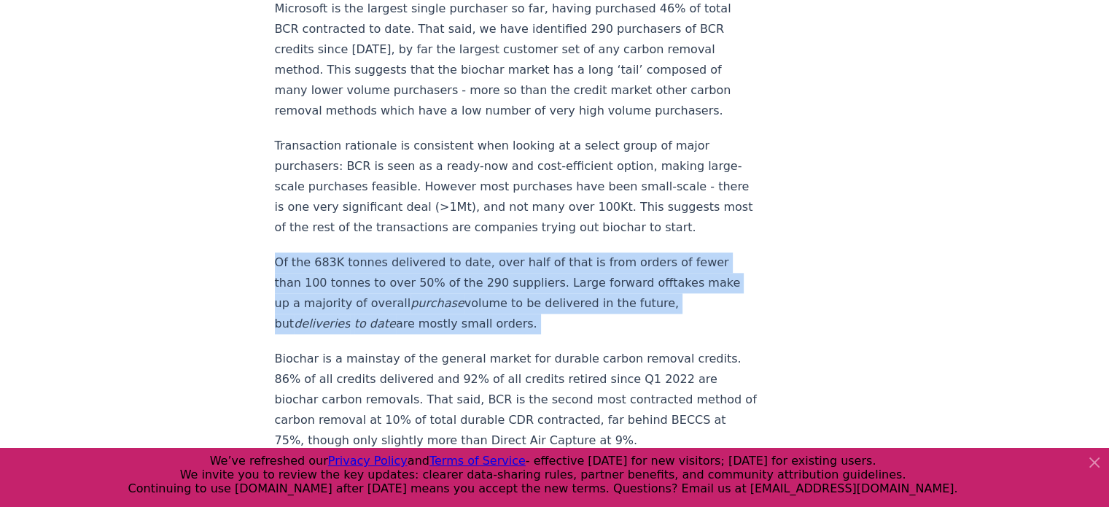
scroll to position [1723, 0]
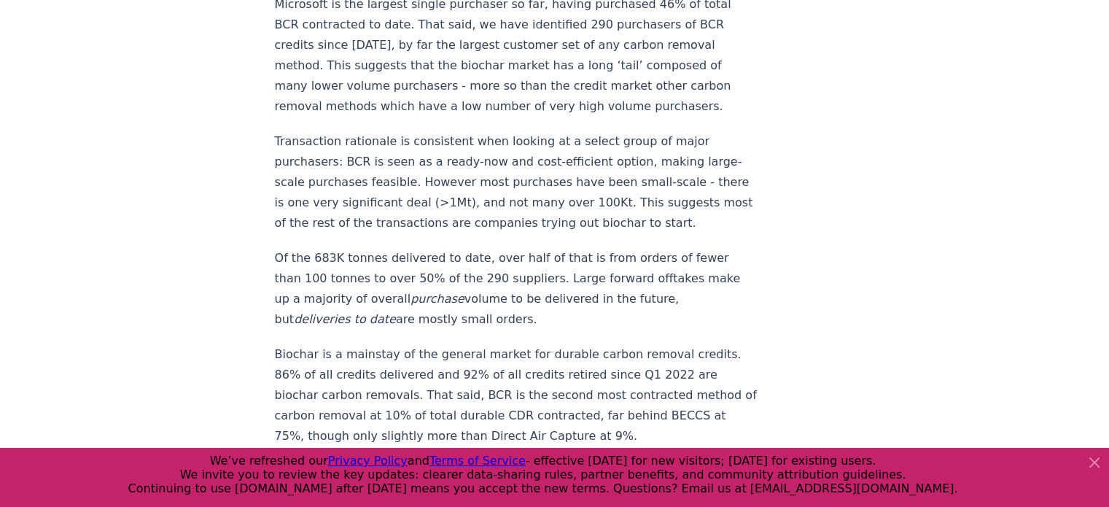
click at [378, 359] on p "Biochar is a mainstay of the general market for durable carbon removal credits.…" at bounding box center [516, 395] width 483 height 102
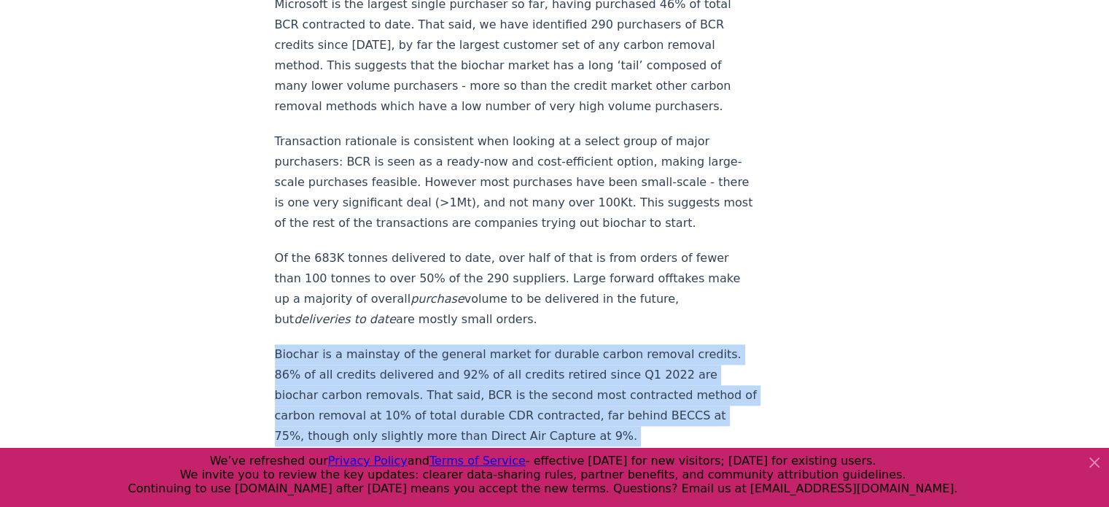
click at [378, 359] on p "Biochar is a mainstay of the general market for durable carbon removal credits.…" at bounding box center [516, 395] width 483 height 102
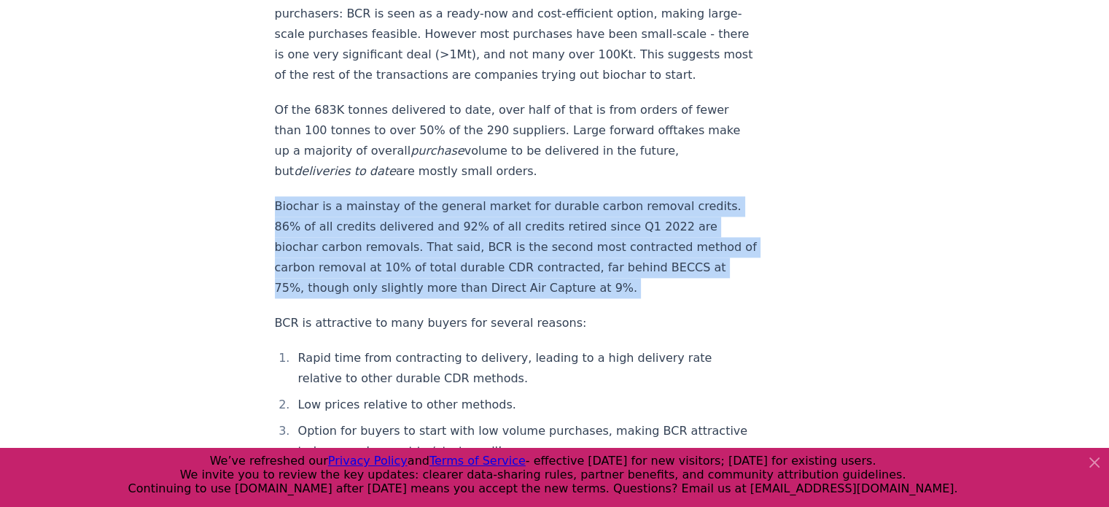
scroll to position [1883, 0]
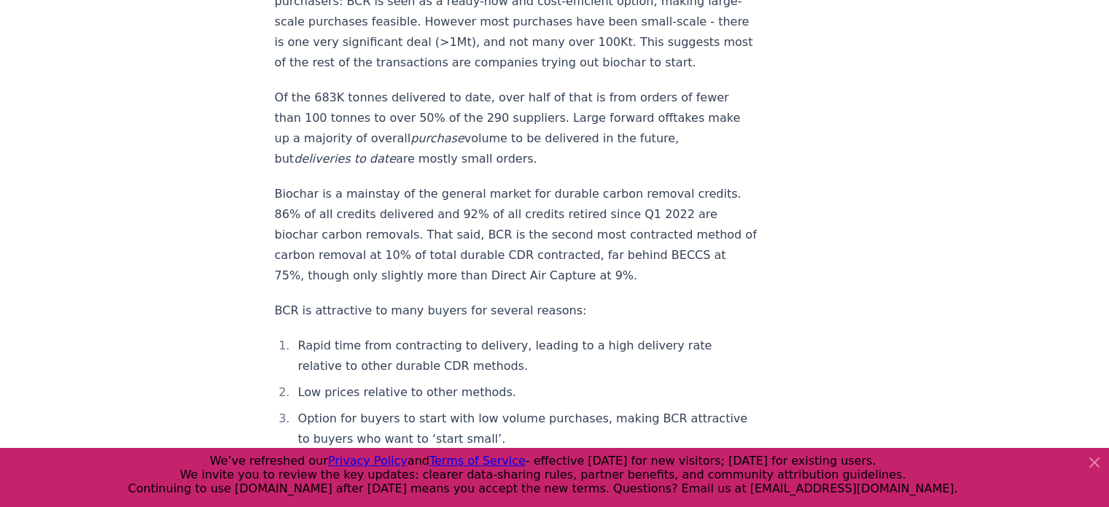
click at [376, 343] on li "Rapid time from contracting to delivery, leading to a high delivery rate relati…" at bounding box center [526, 355] width 464 height 41
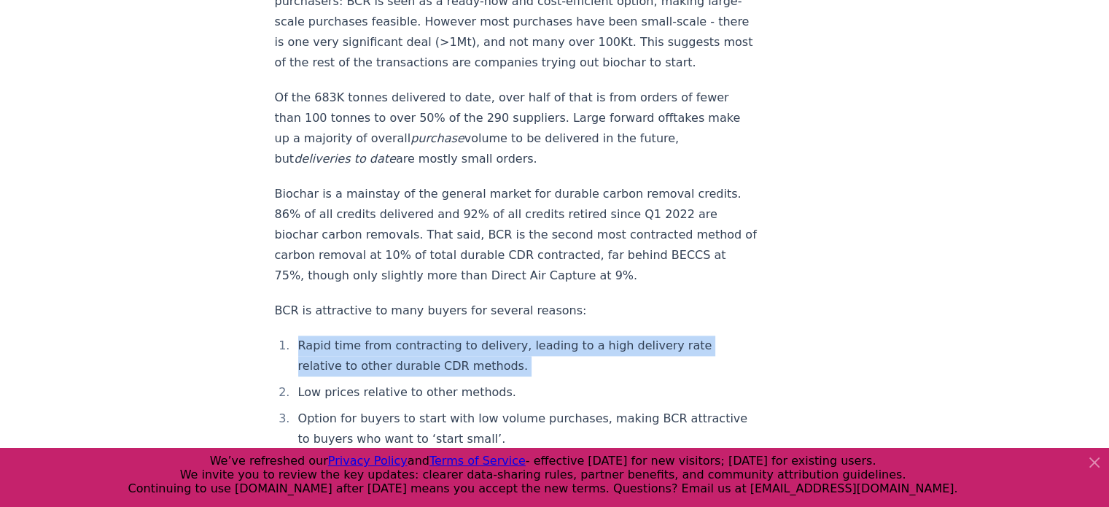
click at [376, 343] on li "Rapid time from contracting to delivery, leading to a high delivery rate relati…" at bounding box center [526, 355] width 464 height 41
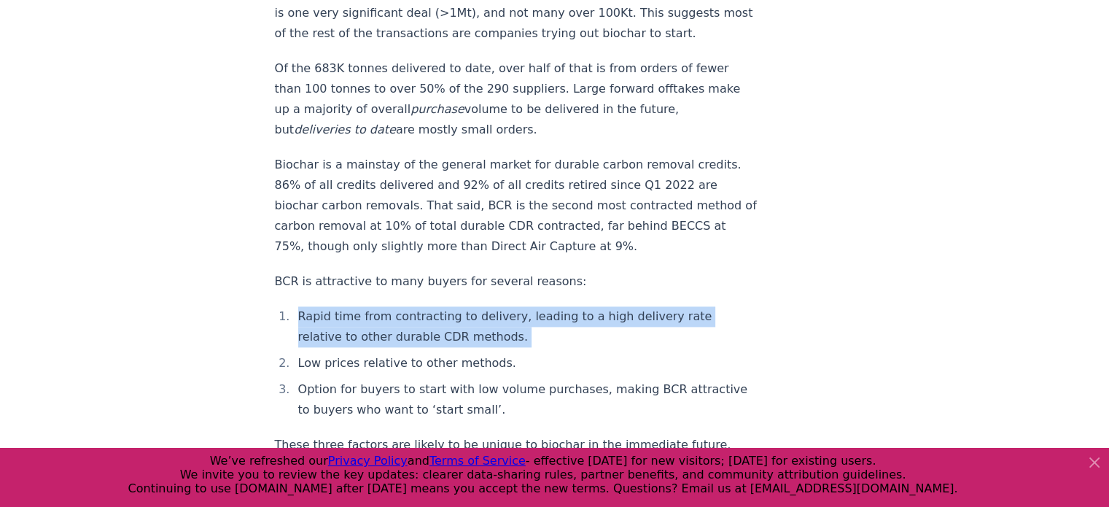
scroll to position [1913, 0]
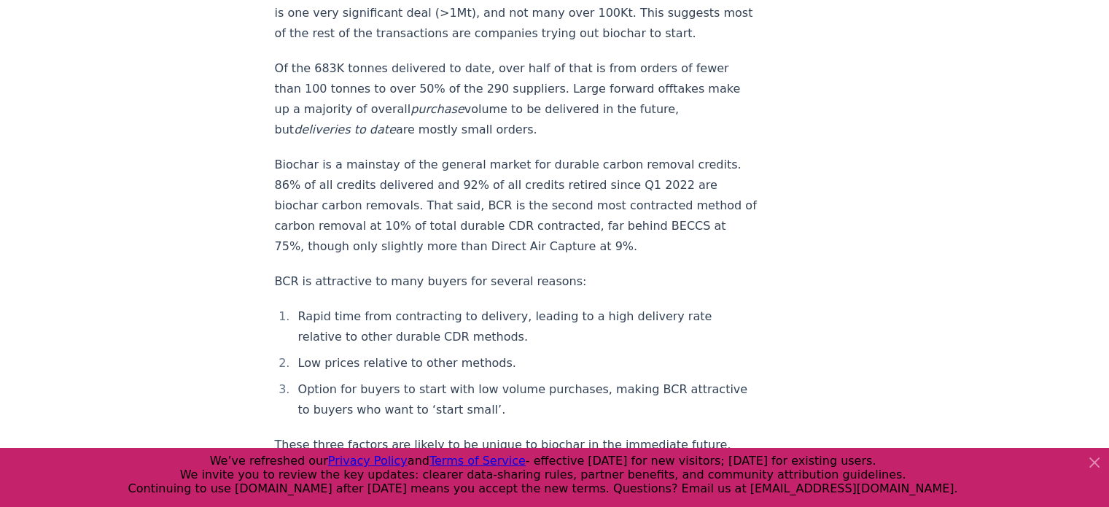
click at [376, 353] on li "Low prices relative to other methods." at bounding box center [526, 363] width 464 height 20
click at [376, 379] on li "Option for buyers to start with low volume purchases, making BCR attractive to …" at bounding box center [526, 399] width 464 height 41
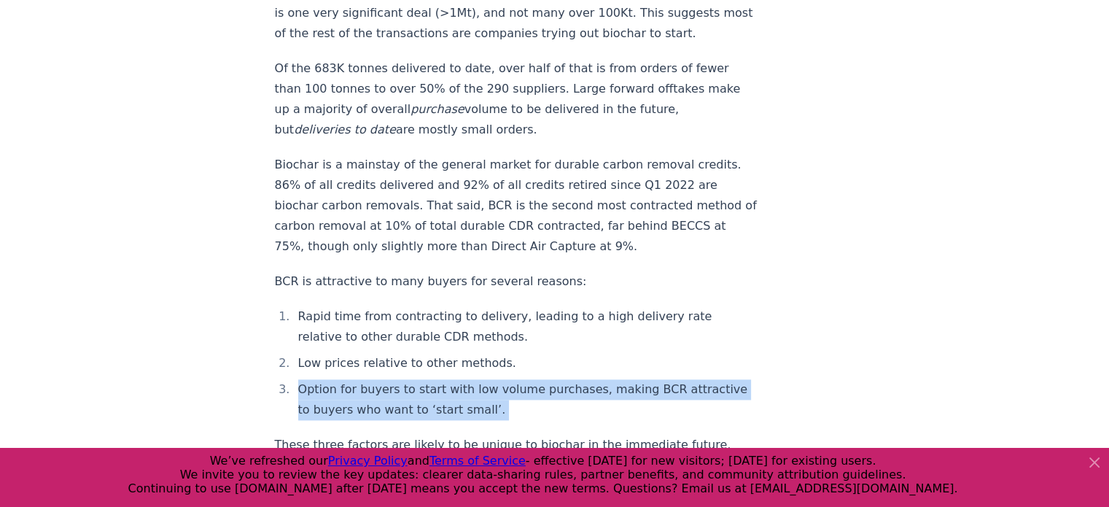
click at [376, 379] on li "Option for buyers to start with low volume purchases, making BCR attractive to …" at bounding box center [526, 399] width 464 height 41
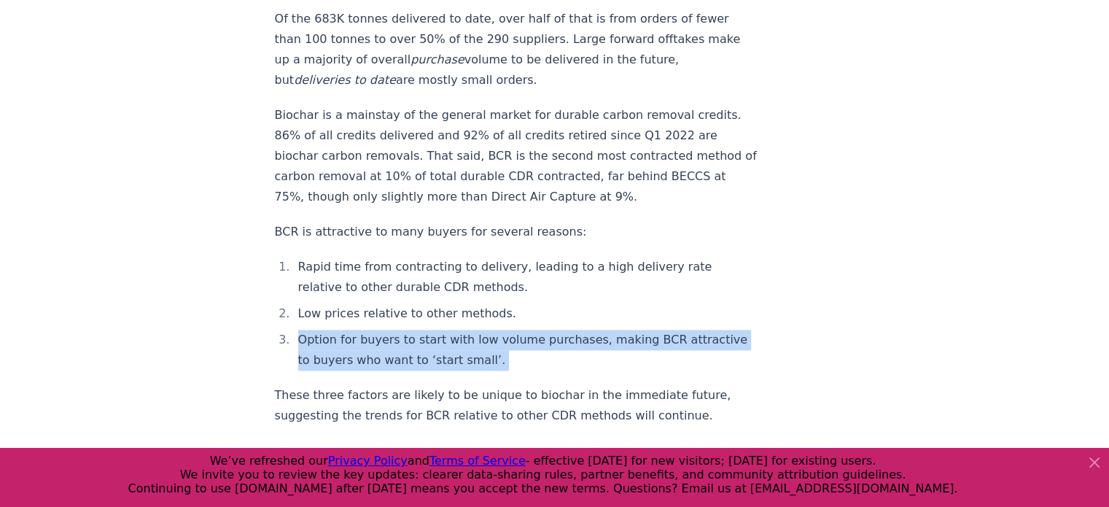
scroll to position [1965, 0]
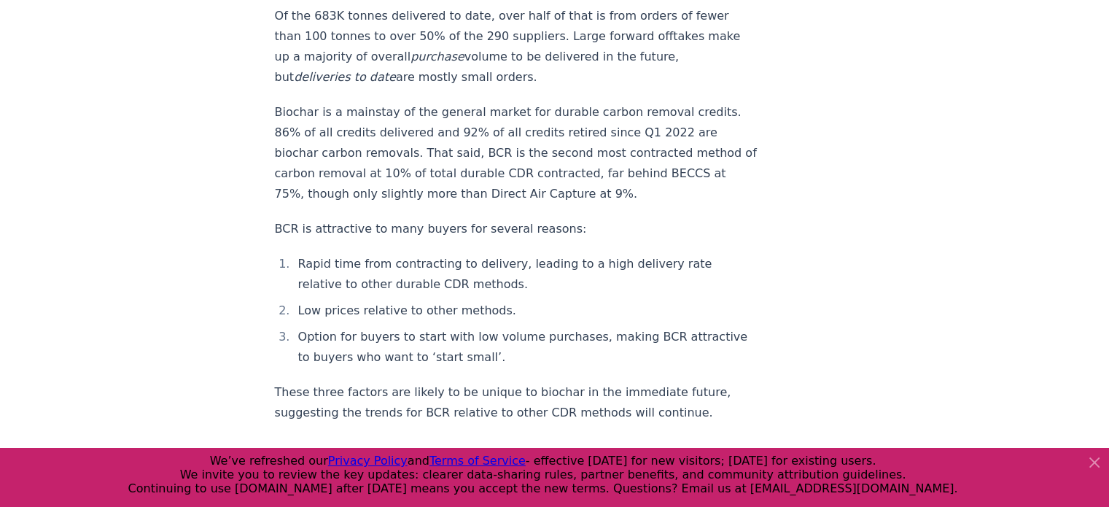
click at [376, 382] on p "These three factors are likely to be unique to biochar in the immediate future,…" at bounding box center [516, 402] width 483 height 41
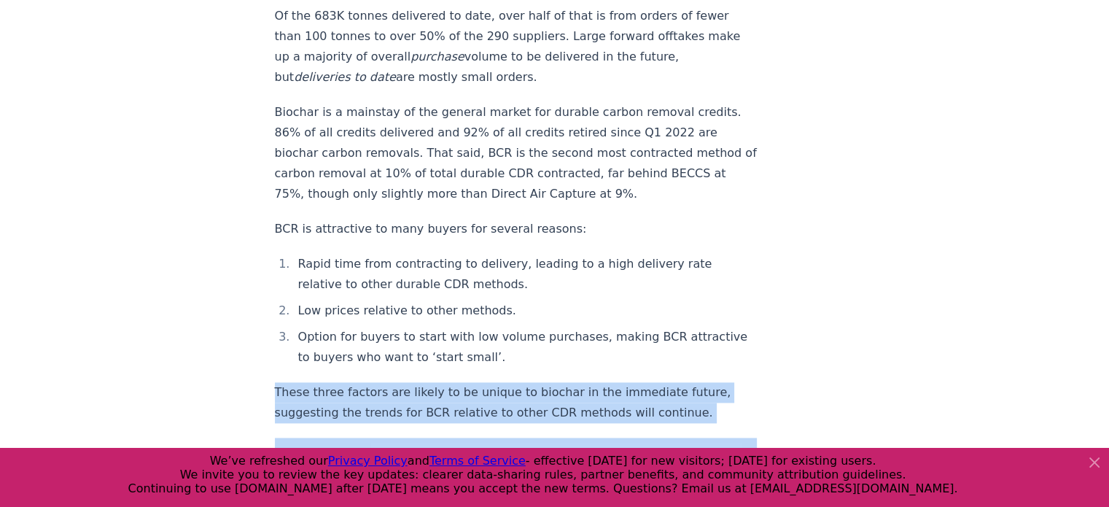
click at [376, 382] on p "These three factors are likely to be unique to biochar in the immediate future,…" at bounding box center [516, 402] width 483 height 41
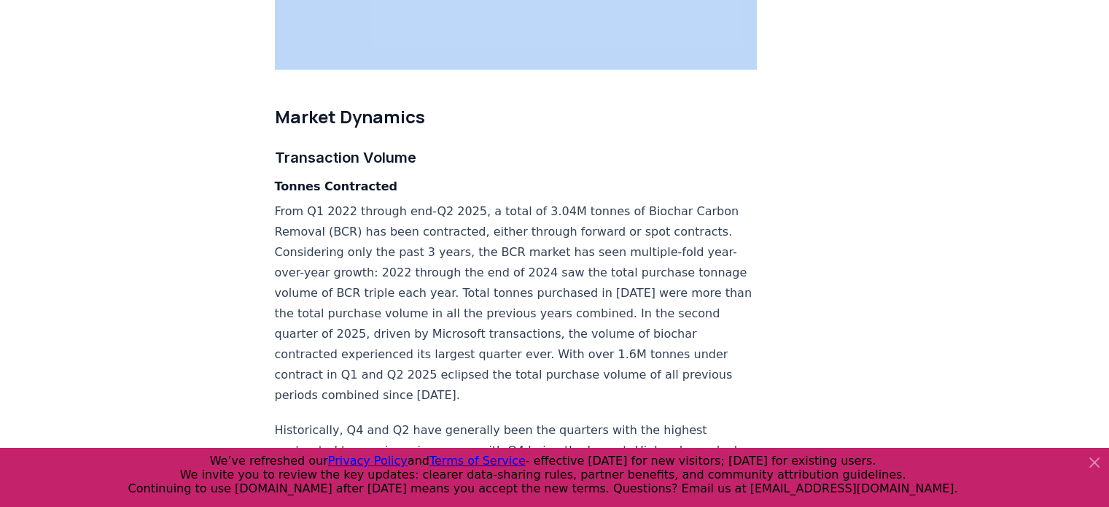
scroll to position [3665, 0]
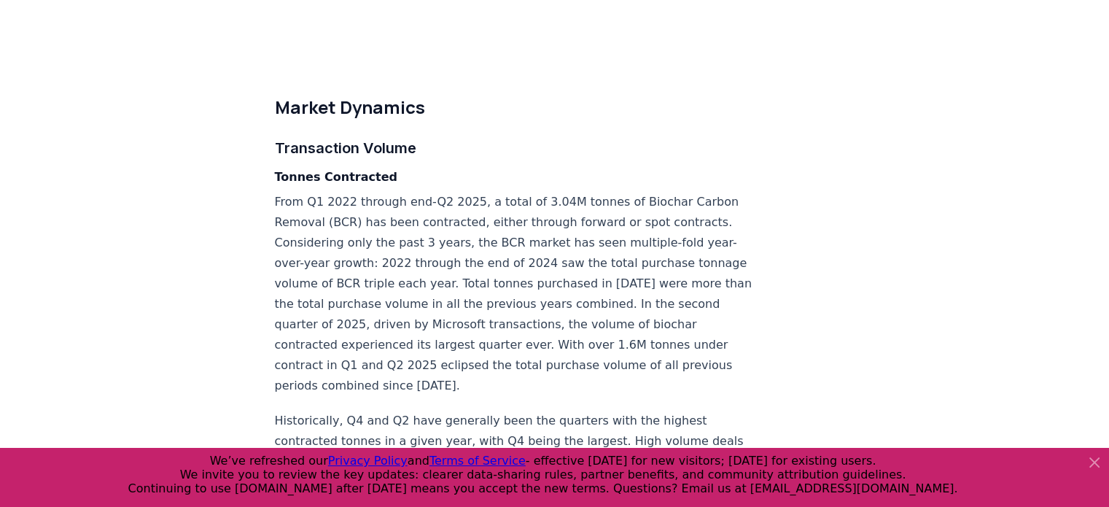
click at [408, 276] on p "From Q1 2022 through end-Q2 2025, a total of 3.04M tonnes of Biochar Carbon Rem…" at bounding box center [516, 294] width 483 height 204
click at [439, 257] on p "From Q1 2022 through end-Q2 2025, a total of 3.04M tonnes of Biochar Carbon Rem…" at bounding box center [516, 294] width 483 height 204
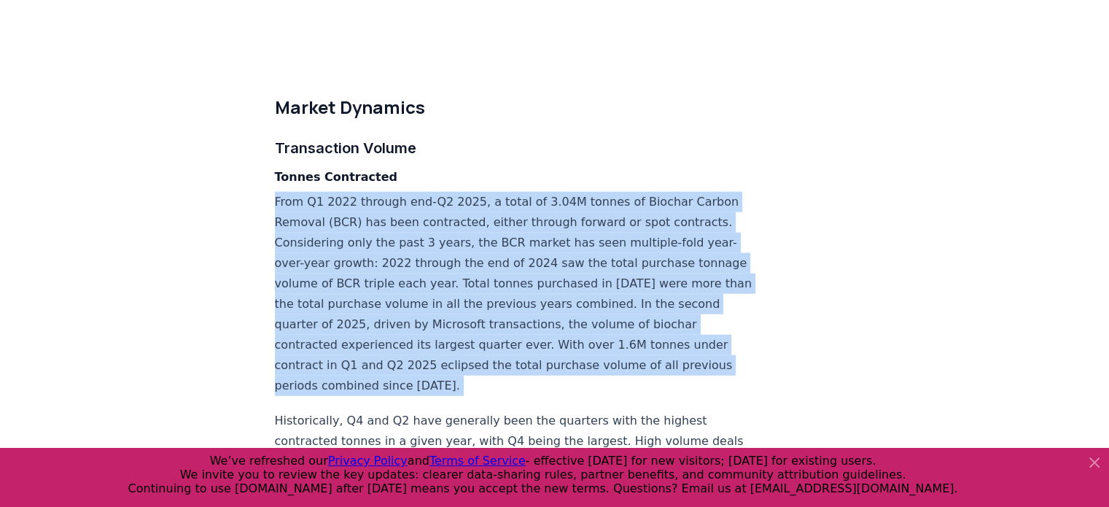
click at [439, 257] on p "From Q1 2022 through end-Q2 2025, a total of 3.04M tonnes of Biochar Carbon Rem…" at bounding box center [516, 294] width 483 height 204
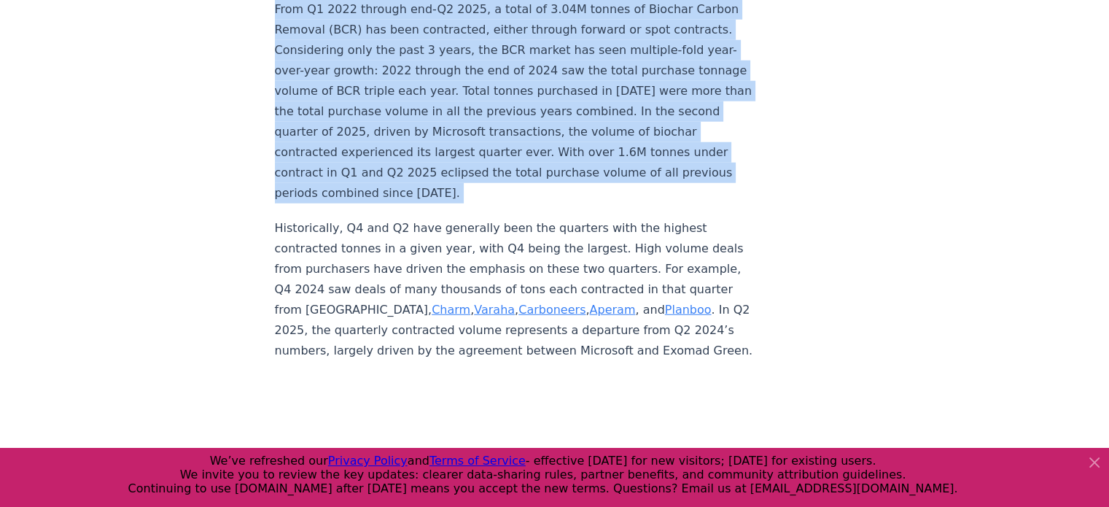
scroll to position [3857, 0]
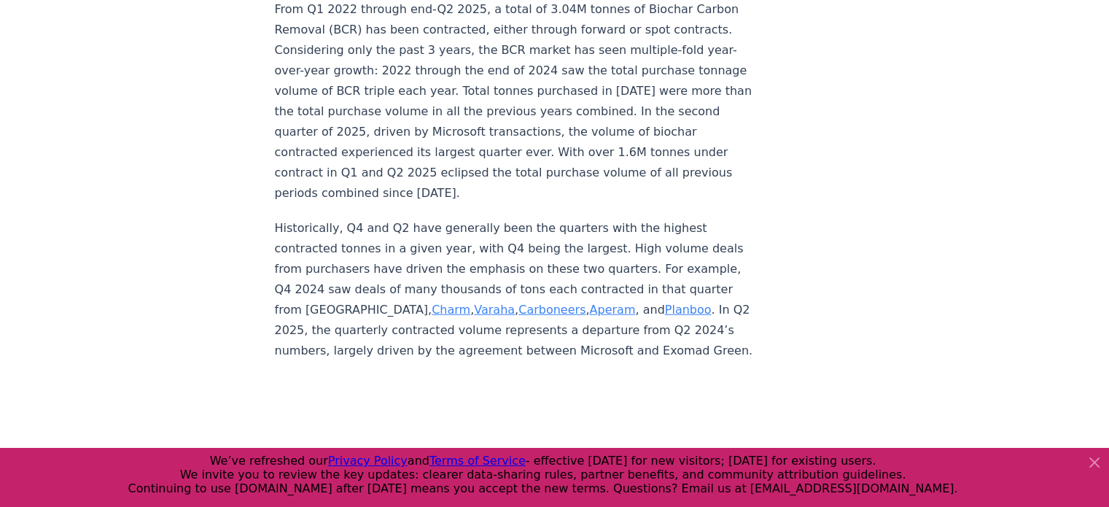
click at [395, 225] on p "Historically, Q4 and Q2 have generally been the quarters with the highest contr…" at bounding box center [516, 289] width 483 height 143
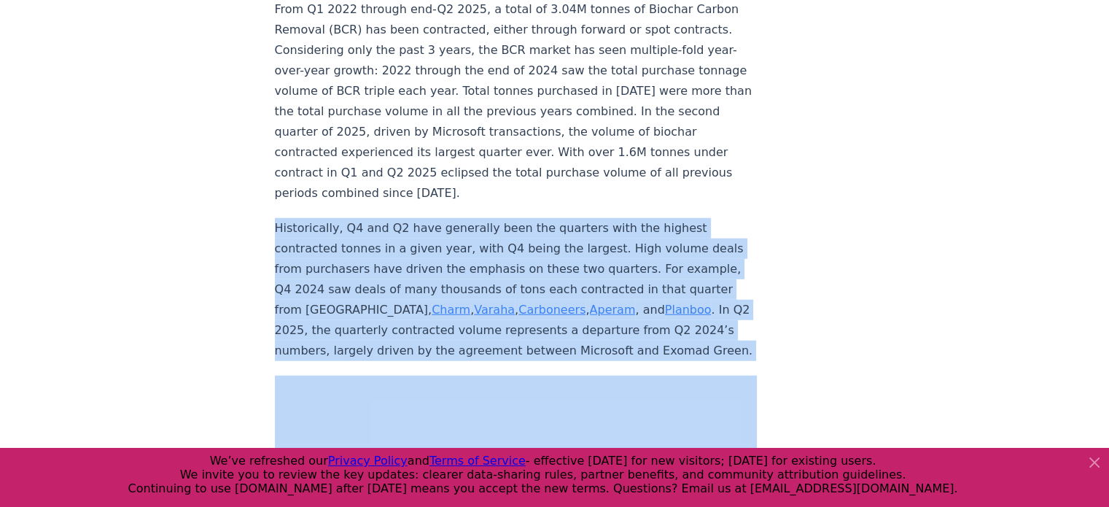
click at [395, 225] on p "Historically, Q4 and Q2 have generally been the quarters with the highest contr…" at bounding box center [516, 289] width 483 height 143
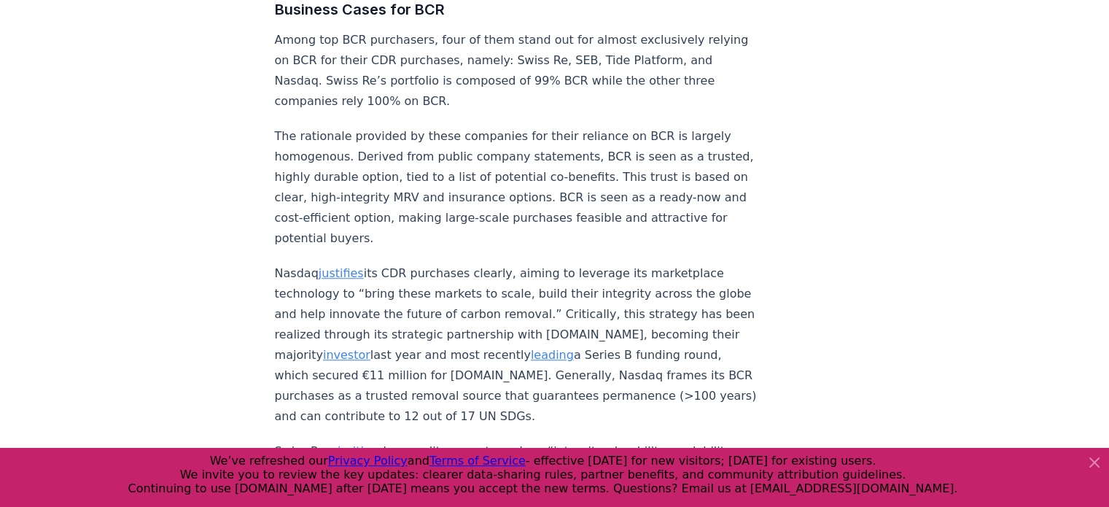
scroll to position [6499, 0]
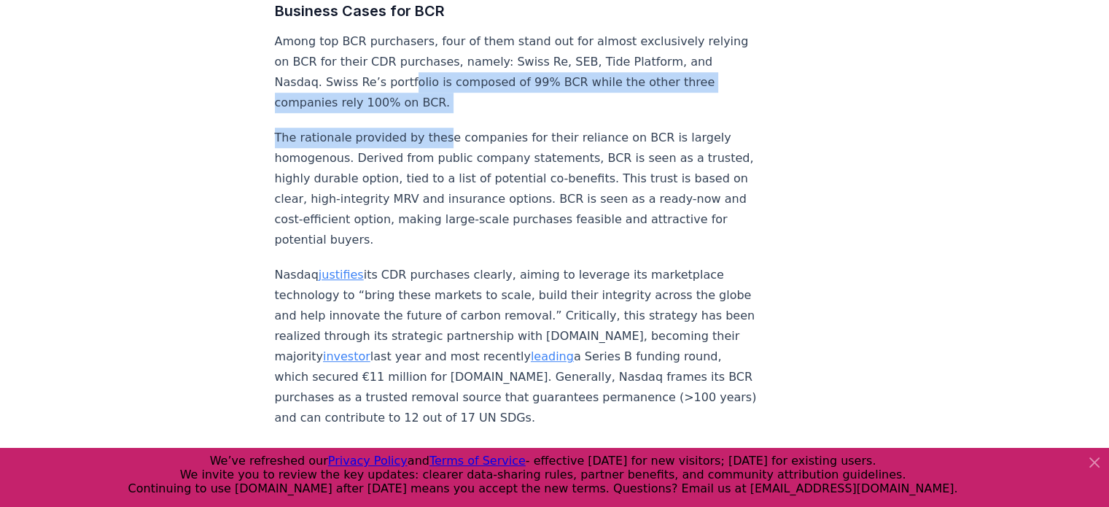
drag, startPoint x: 425, startPoint y: 82, endPoint x: 434, endPoint y: 110, distance: 29.0
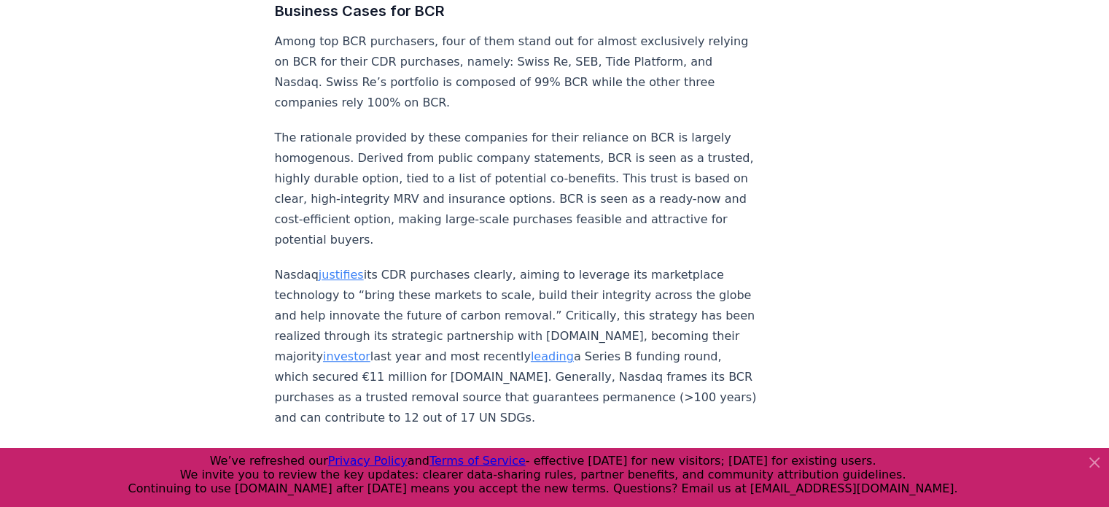
click at [399, 170] on p "The rationale provided by these companies for their reliance on BCR is largely …" at bounding box center [516, 189] width 483 height 122
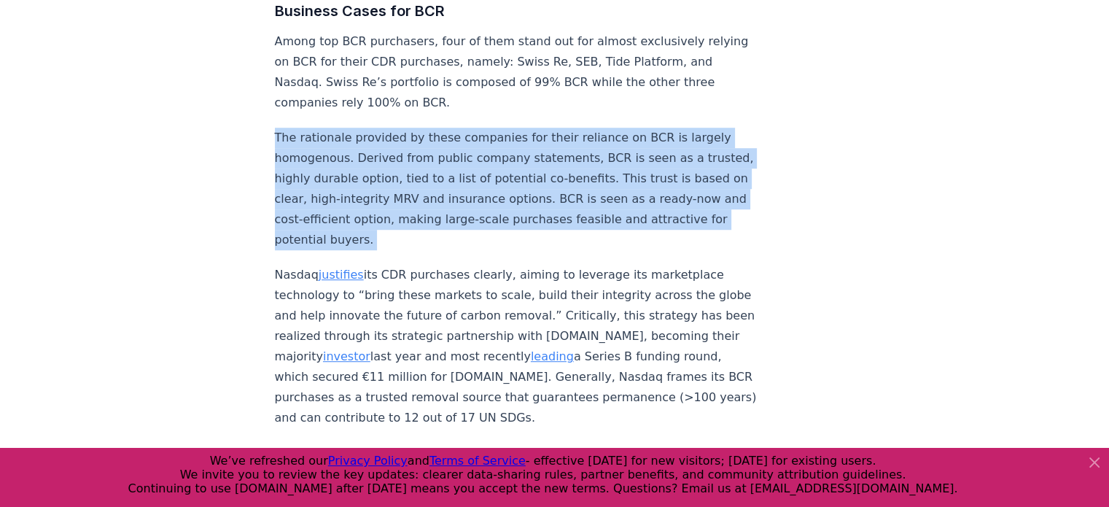
click at [399, 170] on p "The rationale provided by these companies for their reliance on BCR is largely …" at bounding box center [516, 189] width 483 height 122
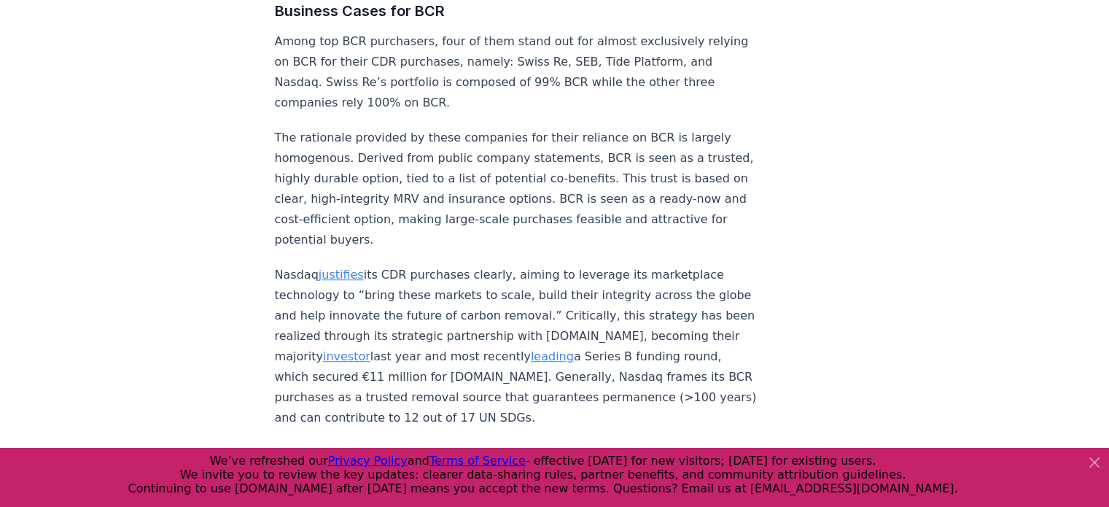
click at [378, 68] on p "Among top BCR purchasers, four of them stand out for almost exclusively relying…" at bounding box center [516, 72] width 483 height 82
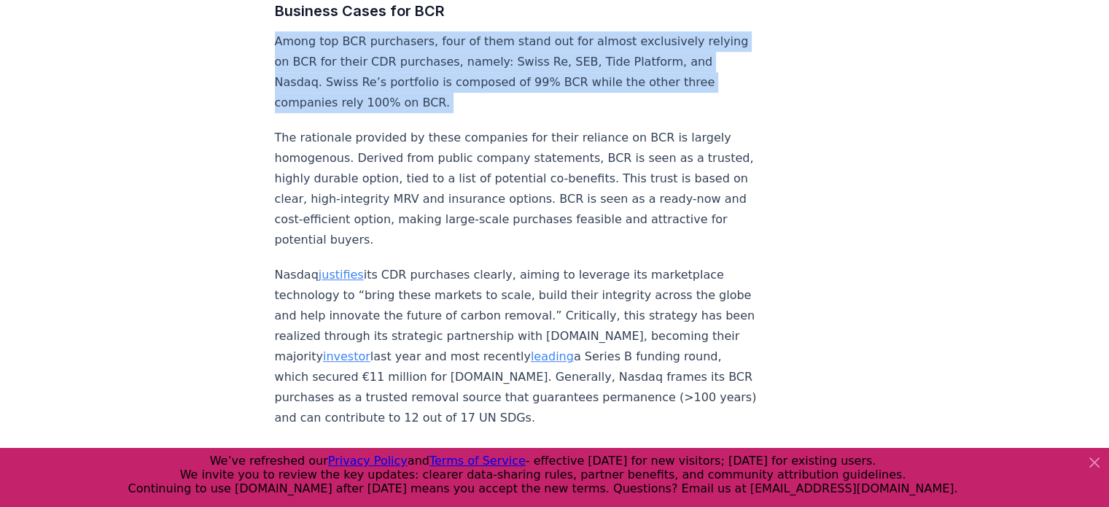
click at [378, 68] on p "Among top BCR purchasers, four of them stand out for almost exclusively relying…" at bounding box center [516, 72] width 483 height 82
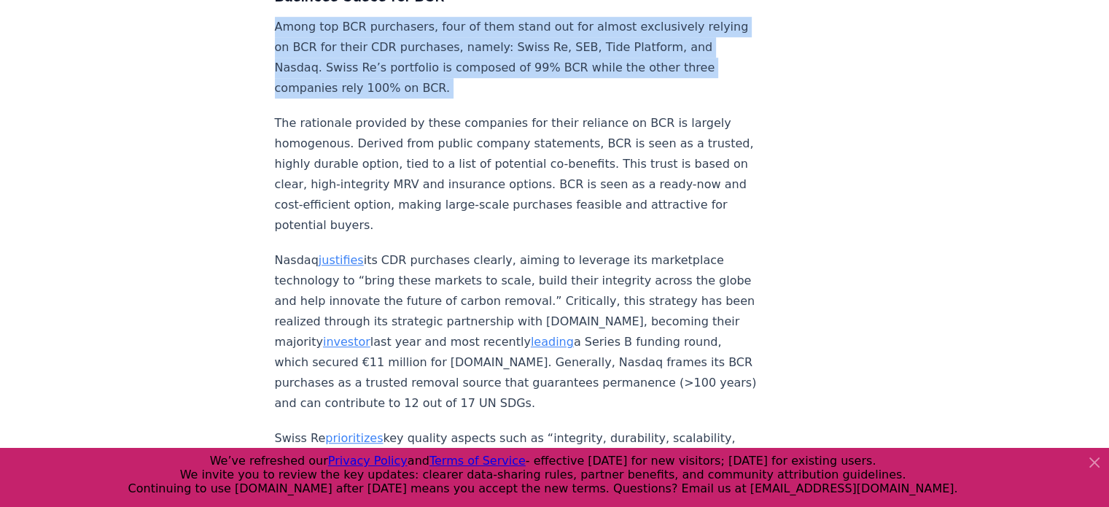
scroll to position [6518, 0]
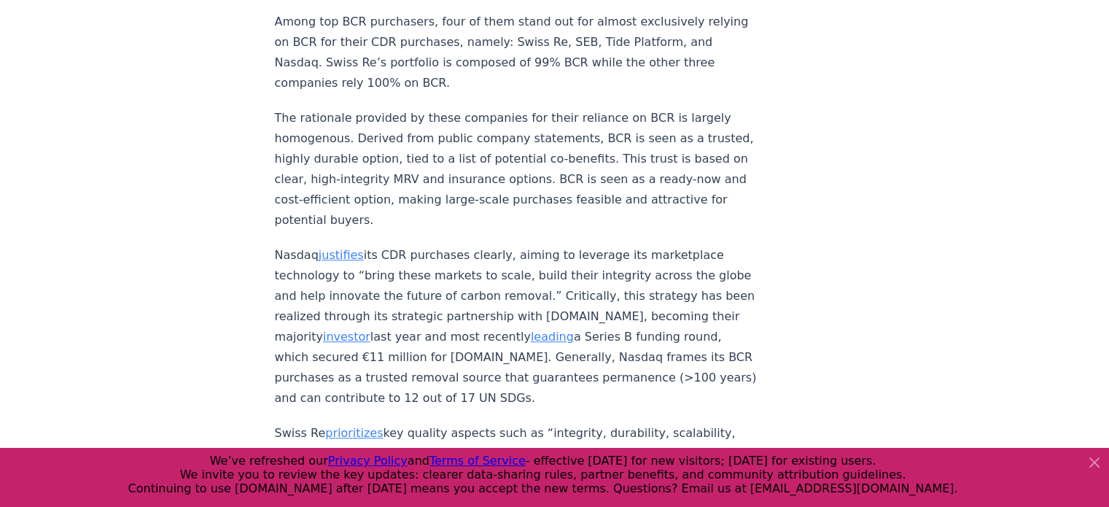
click at [356, 145] on p "The rationale provided by these companies for their reliance on BCR is largely …" at bounding box center [516, 169] width 483 height 122
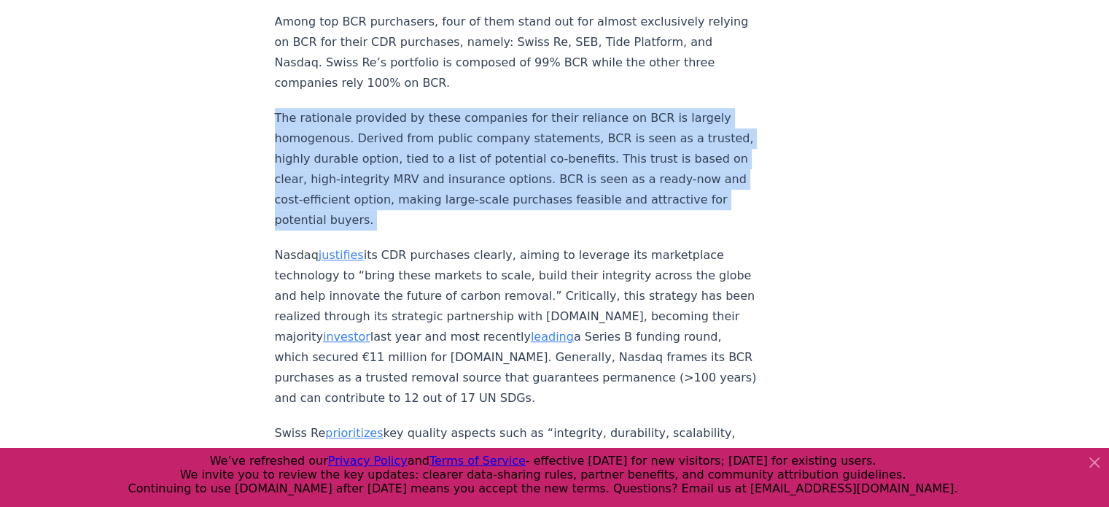
click at [356, 145] on p "The rationale provided by these companies for their reliance on BCR is largely …" at bounding box center [516, 169] width 483 height 122
click at [370, 141] on p "The rationale provided by these companies for their reliance on BCR is largely …" at bounding box center [516, 169] width 483 height 122
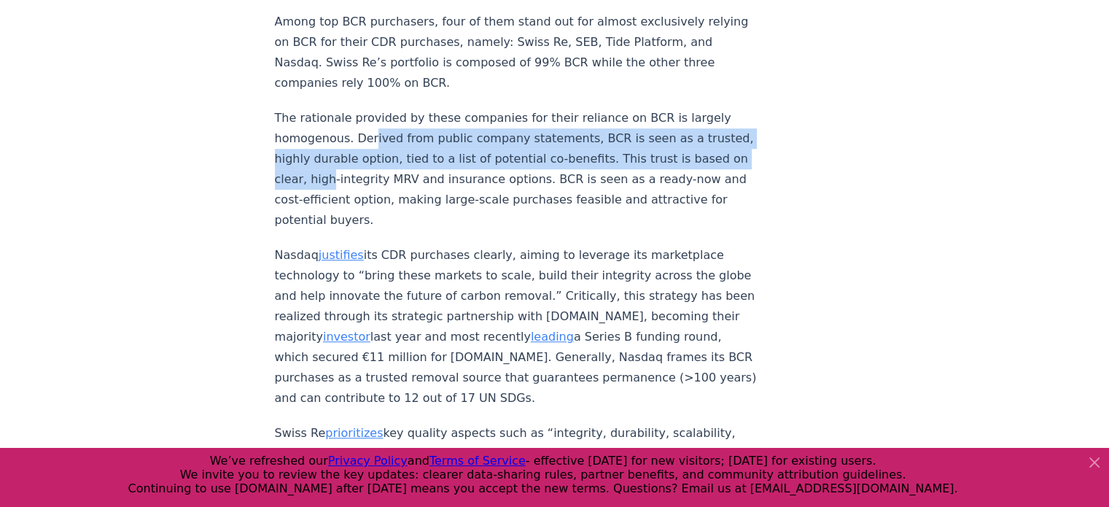
drag, startPoint x: 369, startPoint y: 131, endPoint x: 378, endPoint y: 172, distance: 41.7
click at [378, 172] on p "The rationale provided by these companies for their reliance on BCR is largely …" at bounding box center [516, 169] width 483 height 122
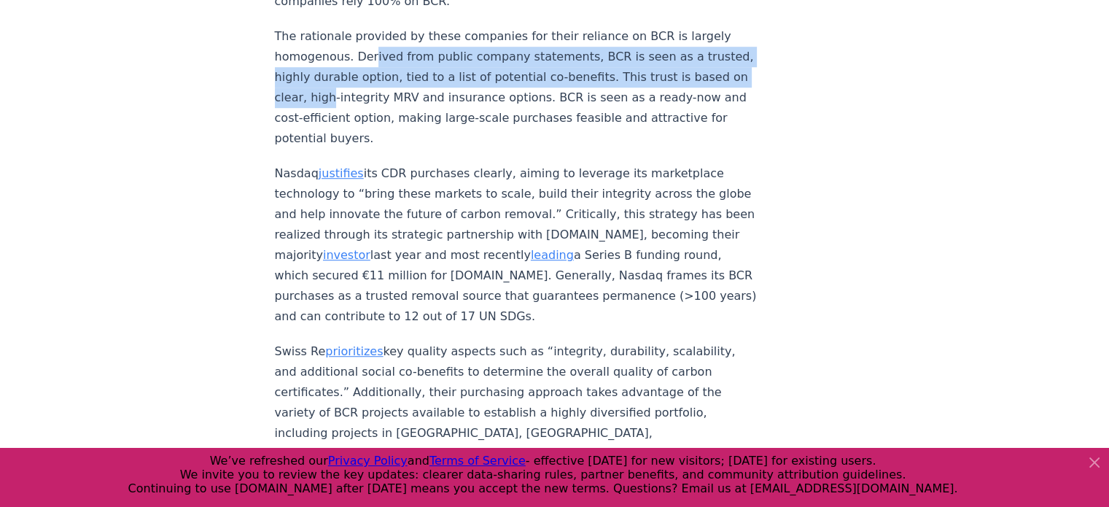
scroll to position [6601, 0]
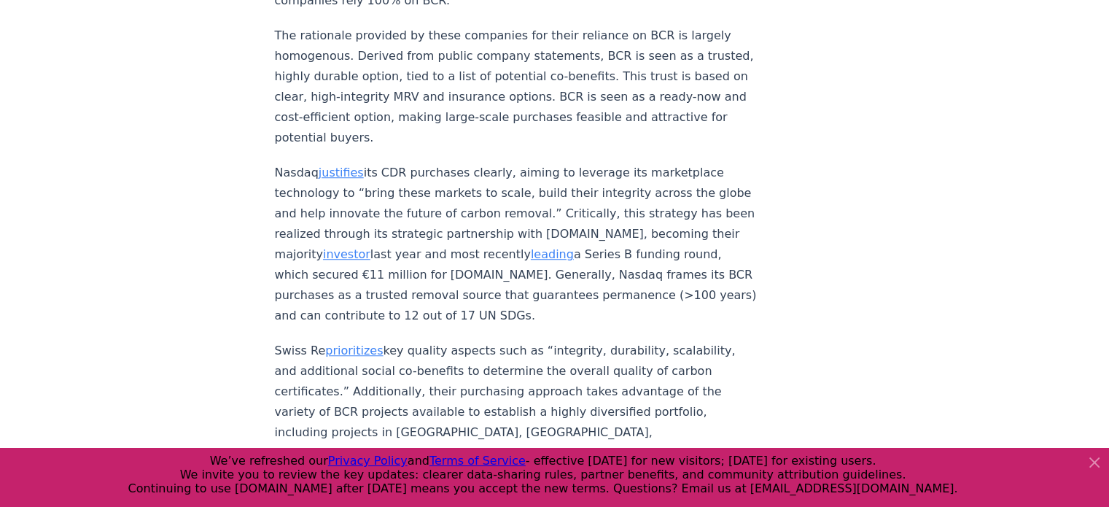
click at [407, 201] on p "Nasdaq justifies its CDR purchases clearly, aiming to leverage its marketplace …" at bounding box center [516, 244] width 483 height 163
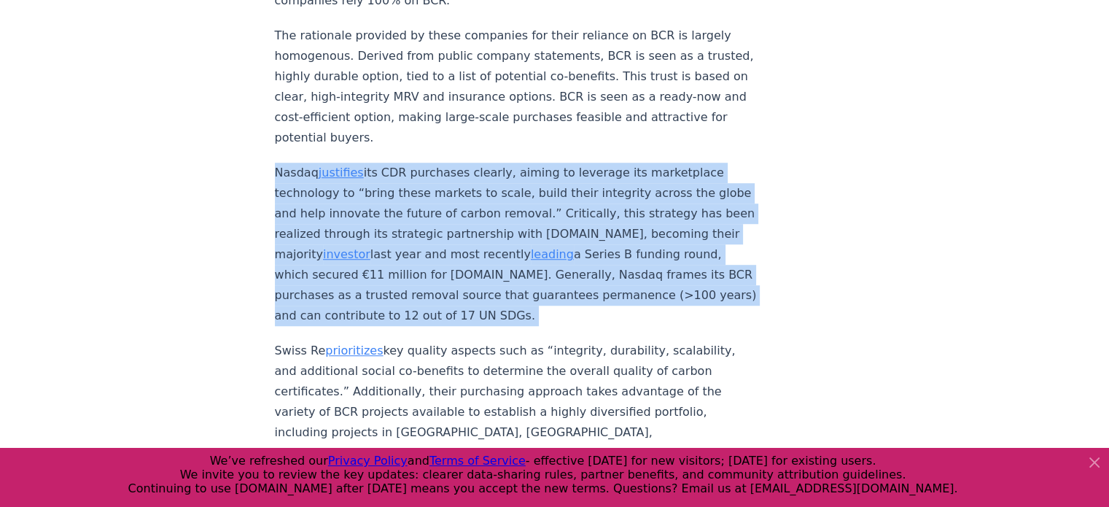
click at [407, 201] on p "Nasdaq justifies its CDR purchases clearly, aiming to leverage its marketplace …" at bounding box center [516, 244] width 483 height 163
click at [433, 260] on p "Nasdaq justifies its CDR purchases clearly, aiming to leverage its marketplace …" at bounding box center [516, 244] width 483 height 163
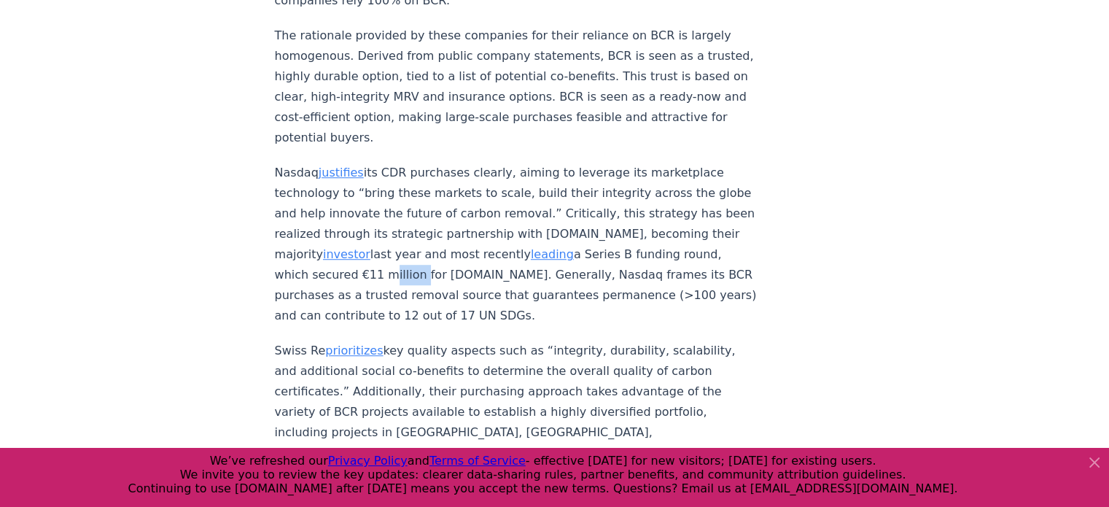
click at [433, 260] on p "Nasdaq justifies its CDR purchases clearly, aiming to leverage its marketplace …" at bounding box center [516, 244] width 483 height 163
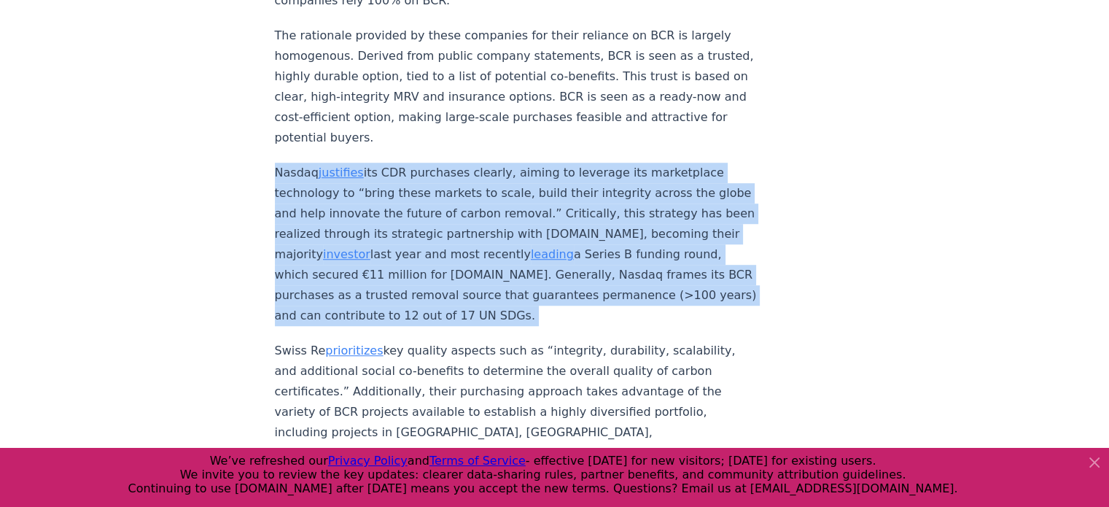
click at [433, 260] on p "Nasdaq justifies its CDR purchases clearly, aiming to leverage its marketplace …" at bounding box center [516, 244] width 483 height 163
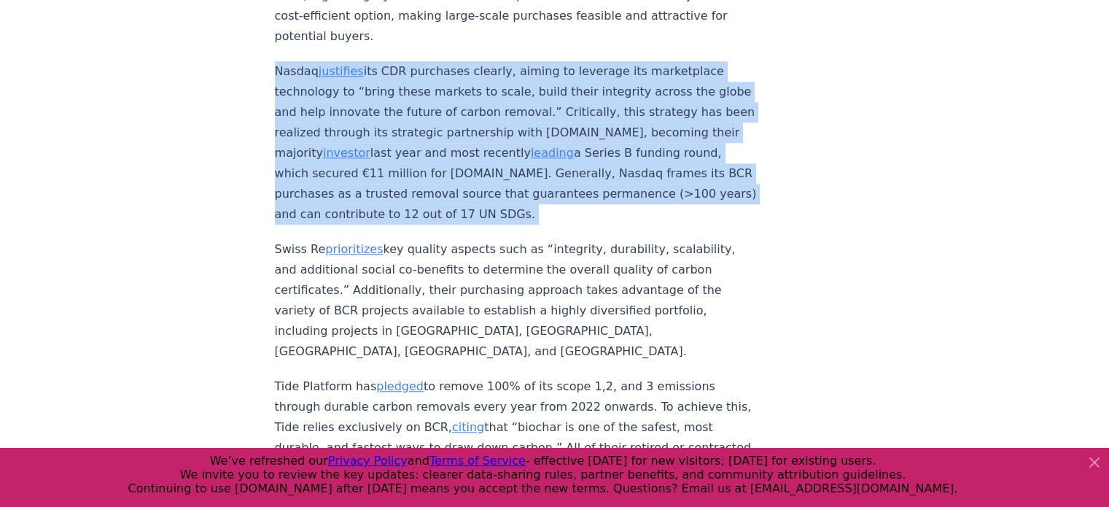
scroll to position [6703, 0]
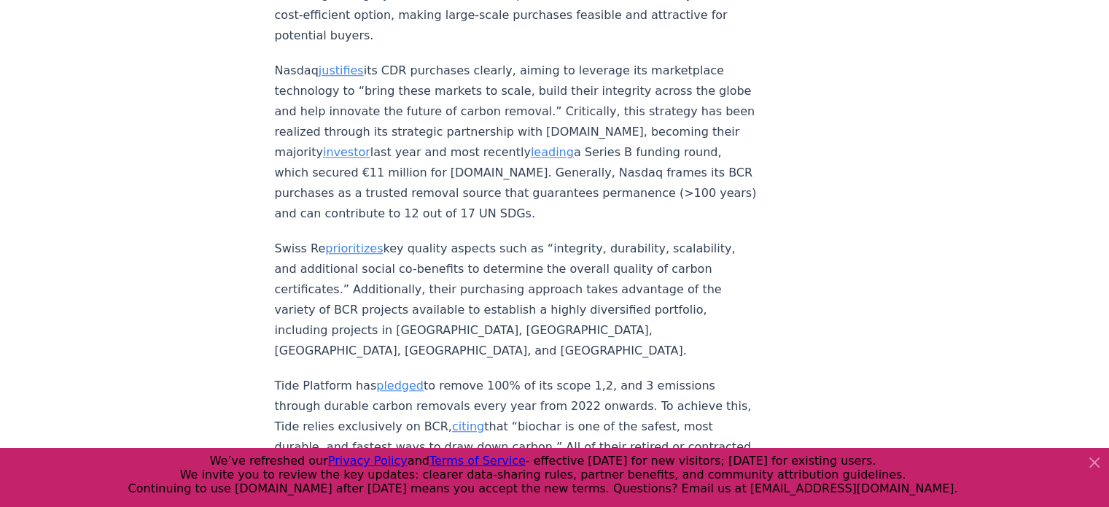
click at [433, 260] on p "Swiss Re prioritizes key quality aspects such as “integrity, durability, scalab…" at bounding box center [516, 299] width 483 height 122
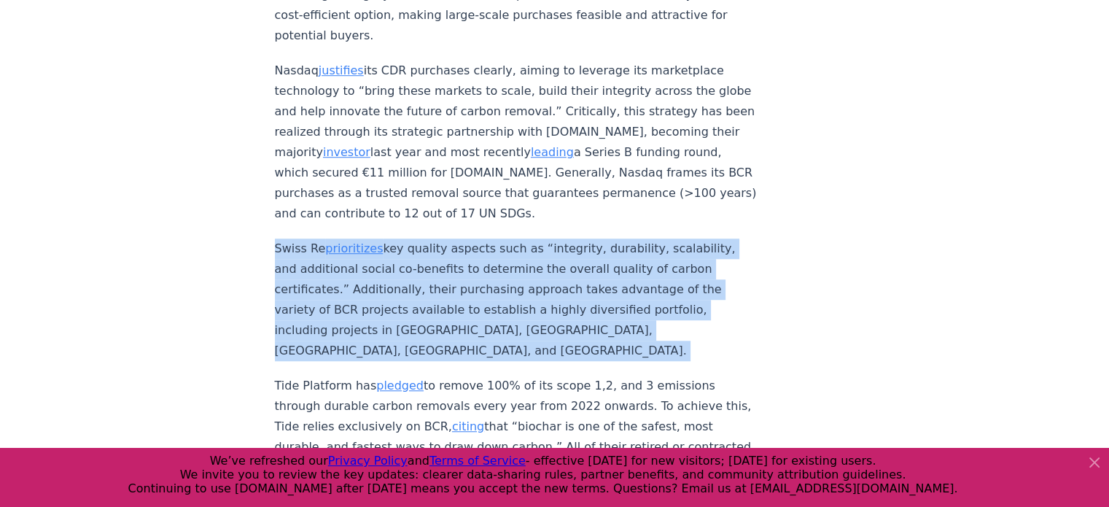
click at [433, 260] on p "Swiss Re prioritizes key quality aspects such as “integrity, durability, scalab…" at bounding box center [516, 299] width 483 height 122
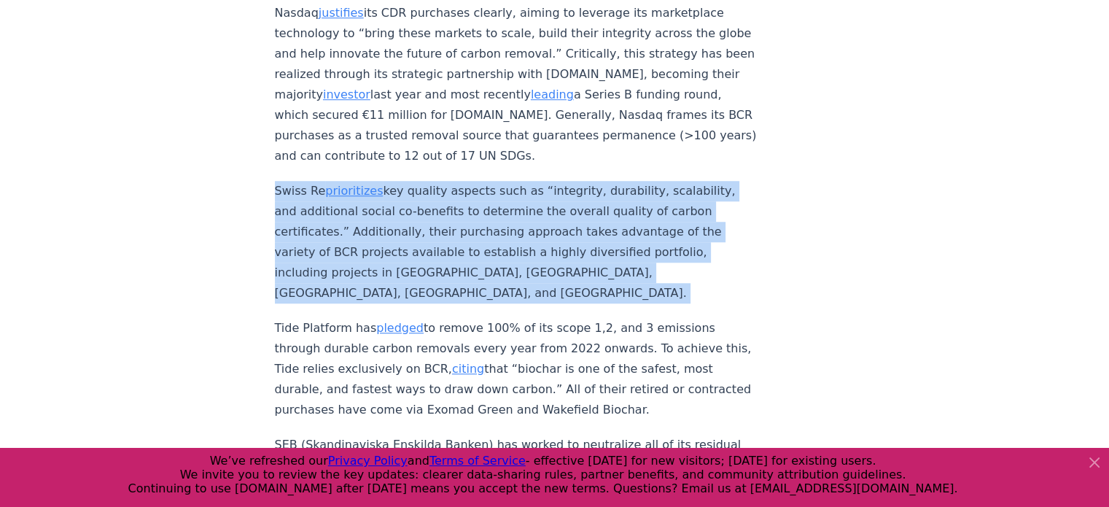
scroll to position [6763, 0]
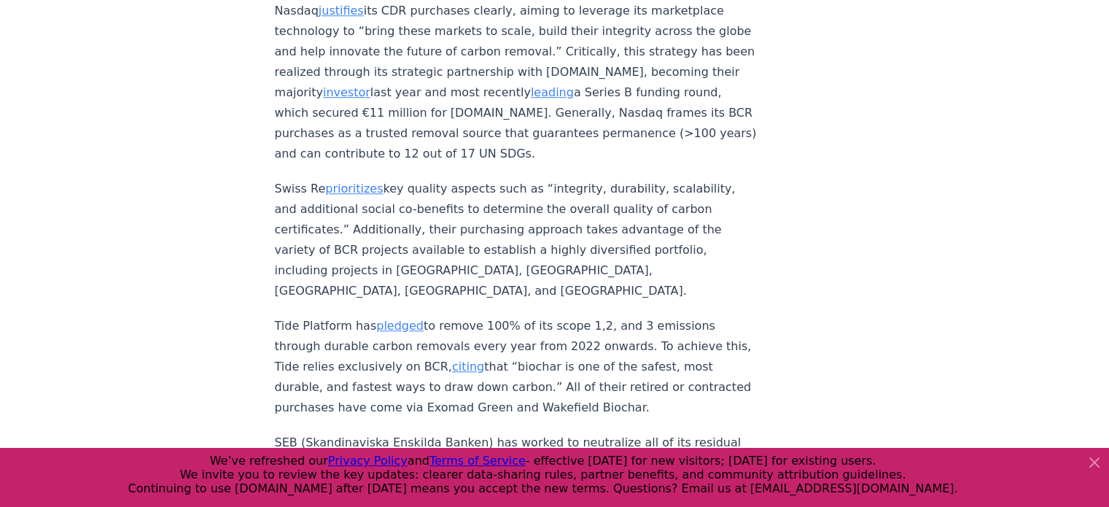
click at [375, 333] on p "Tide Platform has pledged to remove 100% of its scope 1,2, and 3 emissions thro…" at bounding box center [516, 367] width 483 height 102
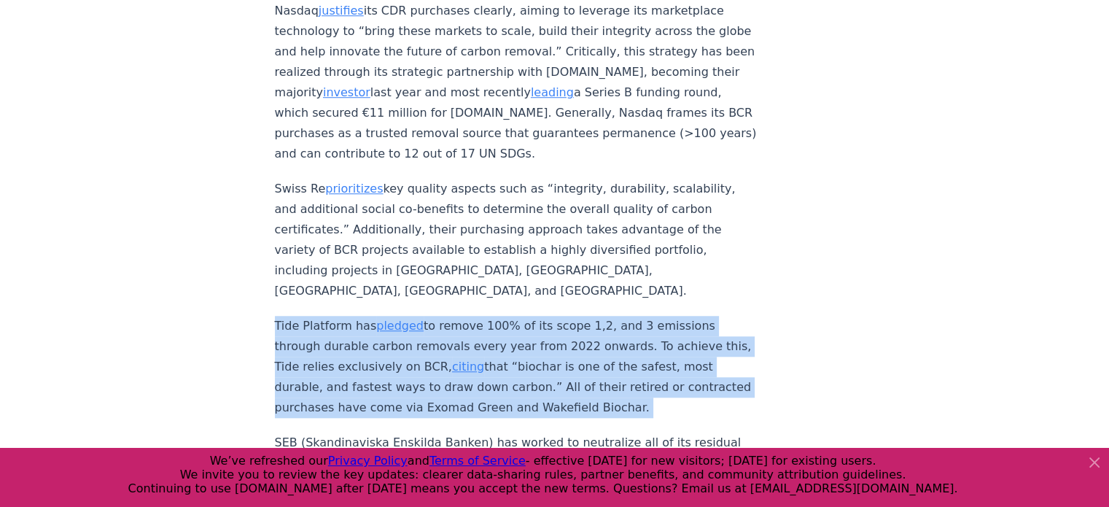
click at [375, 333] on p "Tide Platform has pledged to remove 100% of its scope 1,2, and 3 emissions thro…" at bounding box center [516, 367] width 483 height 102
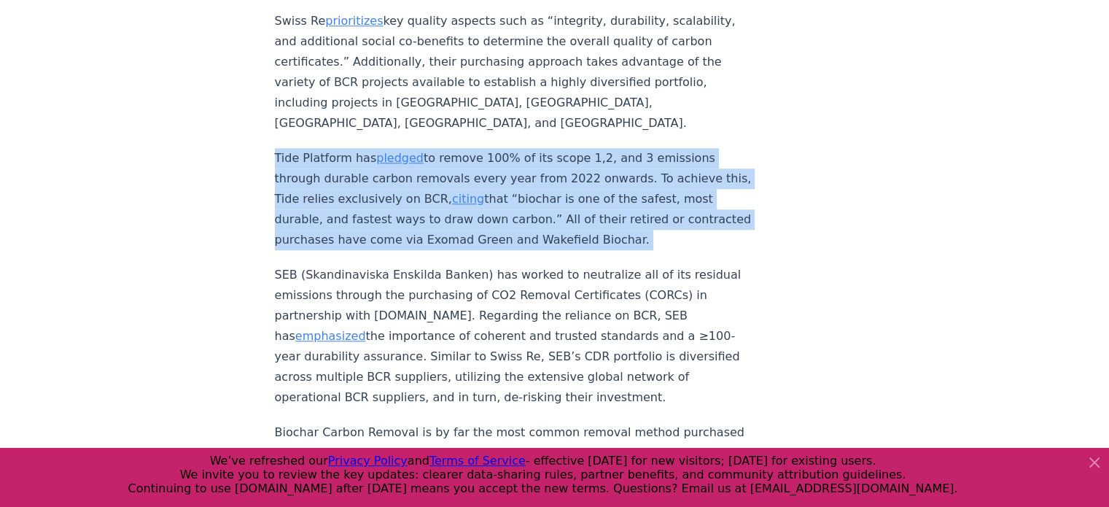
scroll to position [6932, 0]
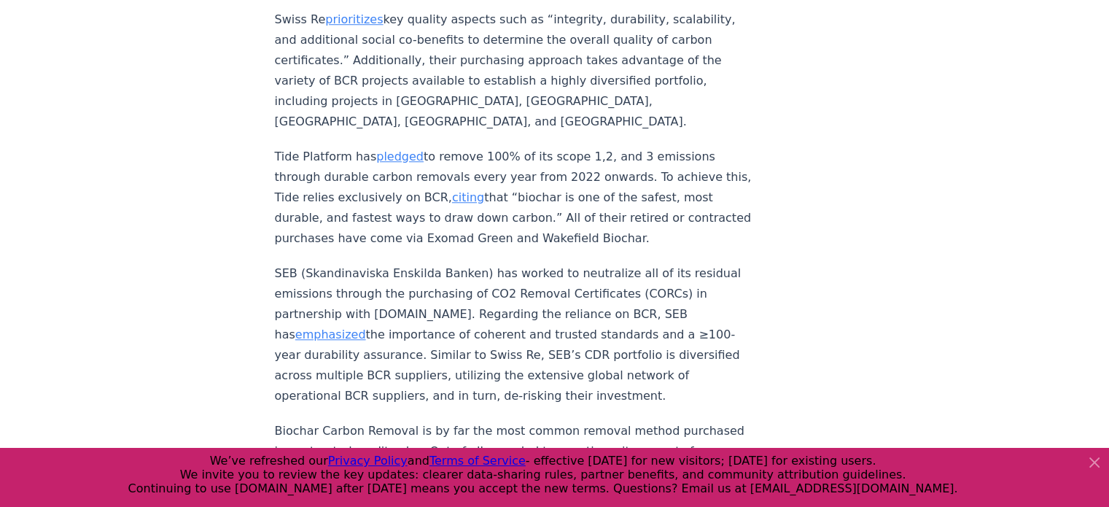
click at [375, 333] on p "SEB (Skandinaviska Enskilda Banken) has worked to neutralize all of its residua…" at bounding box center [516, 334] width 483 height 143
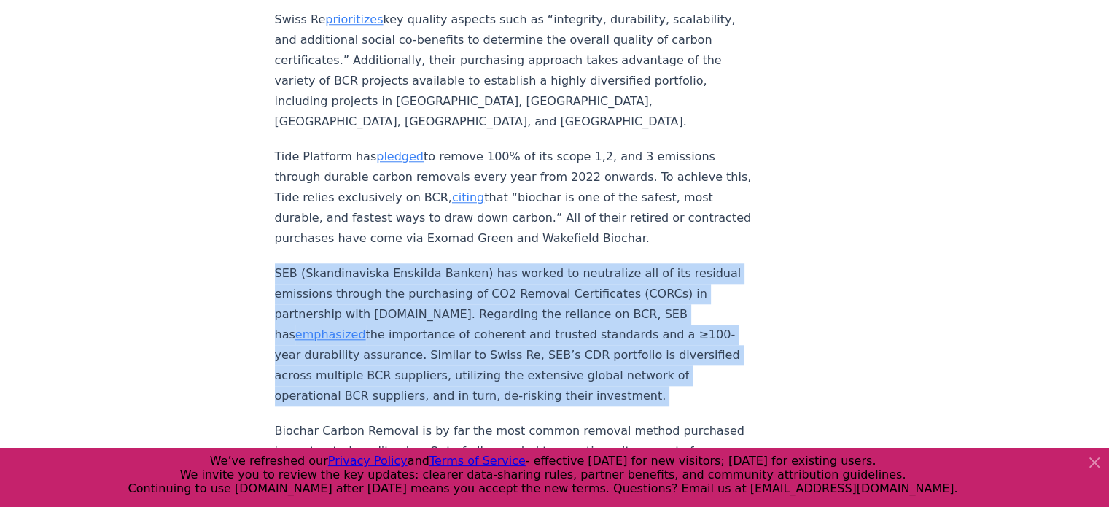
click at [375, 333] on p "SEB (Skandinaviska Enskilda Banken) has worked to neutralize all of its residua…" at bounding box center [516, 334] width 483 height 143
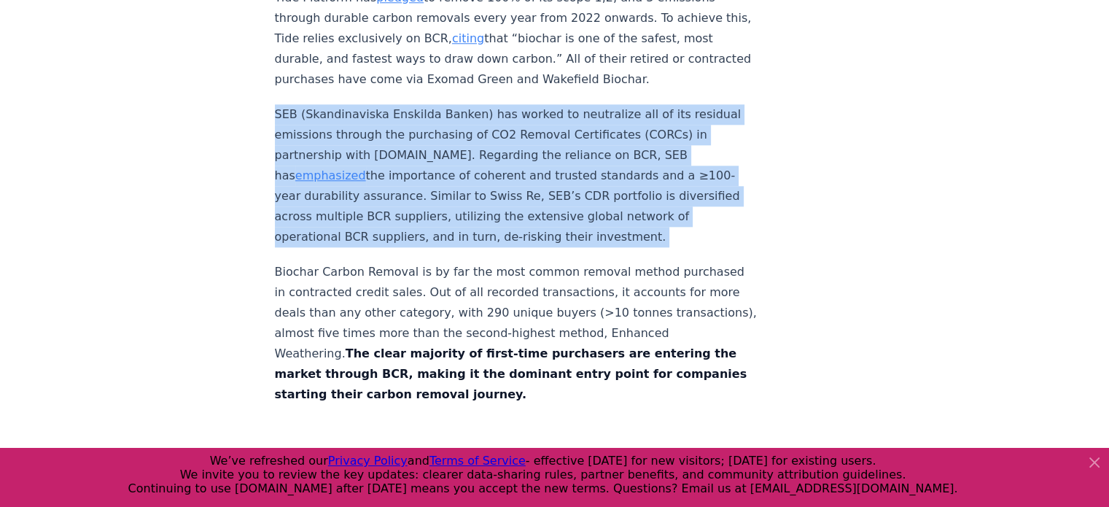
scroll to position [7093, 0]
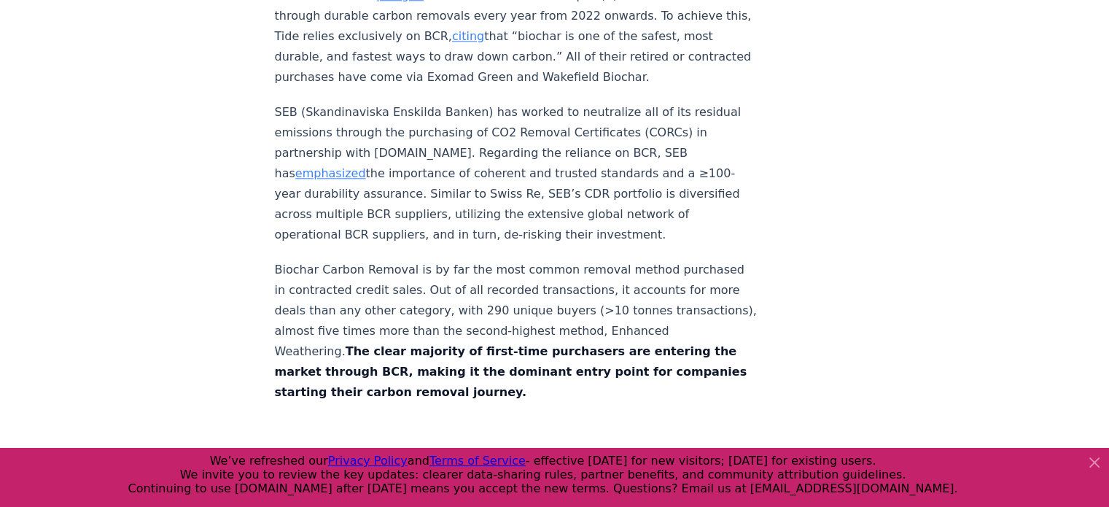
click at [375, 333] on p "Biochar Carbon Removal is by far the most common removal method purchased in co…" at bounding box center [516, 330] width 483 height 143
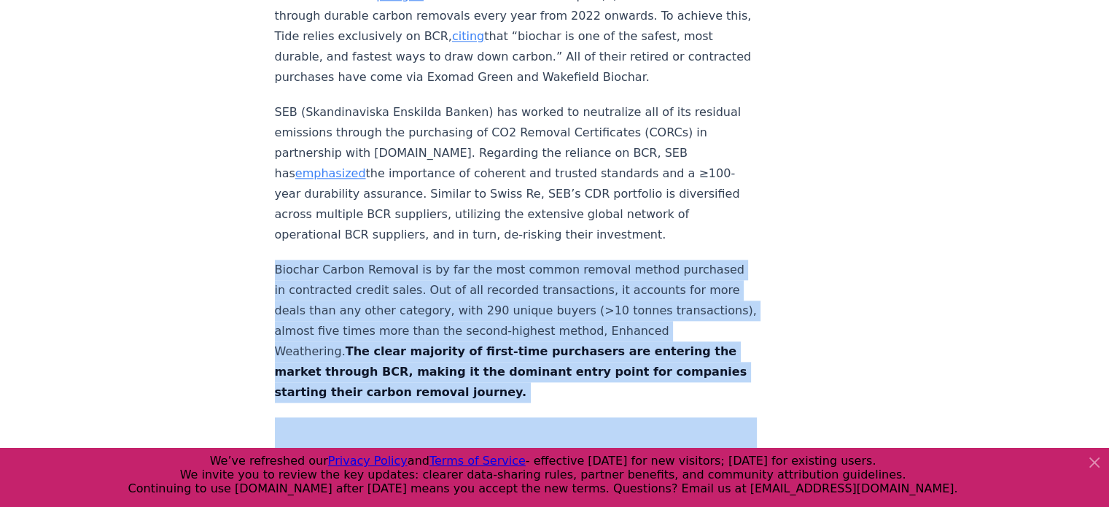
click at [375, 333] on p "Biochar Carbon Removal is by far the most common removal method purchased in co…" at bounding box center [516, 330] width 483 height 143
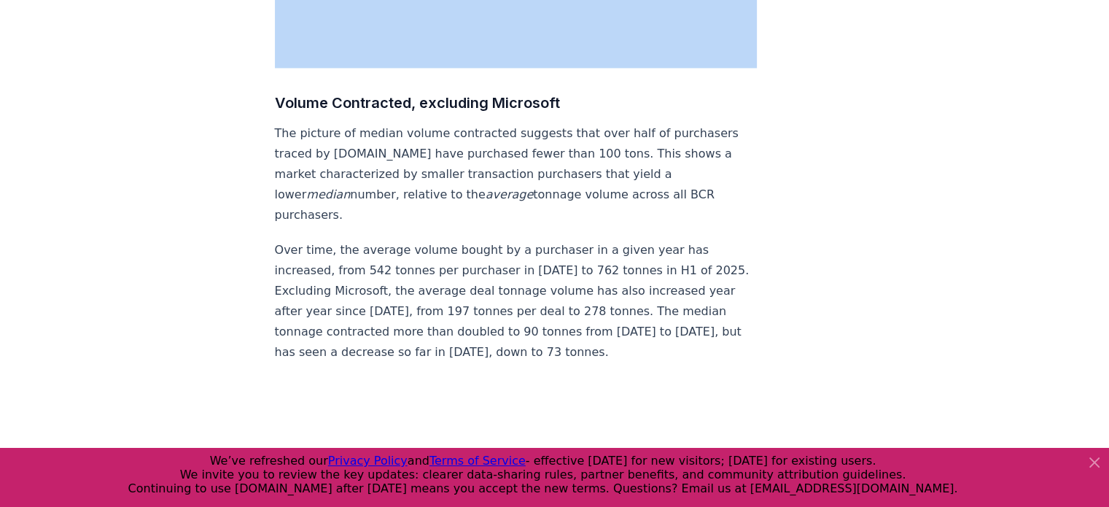
scroll to position [7799, 0]
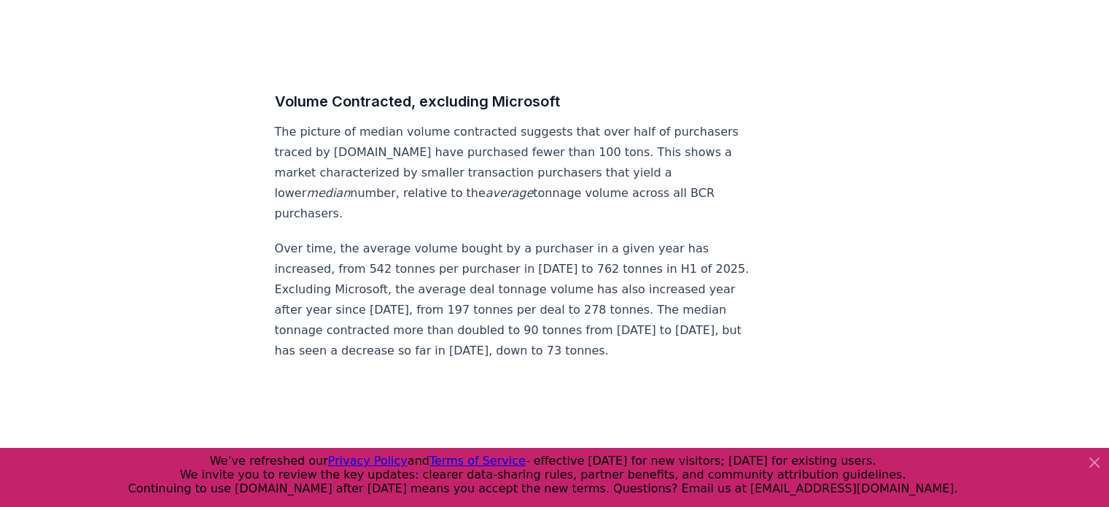
click at [455, 148] on p "The picture of median volume contracted suggests that over half of purchasers t…" at bounding box center [516, 173] width 483 height 102
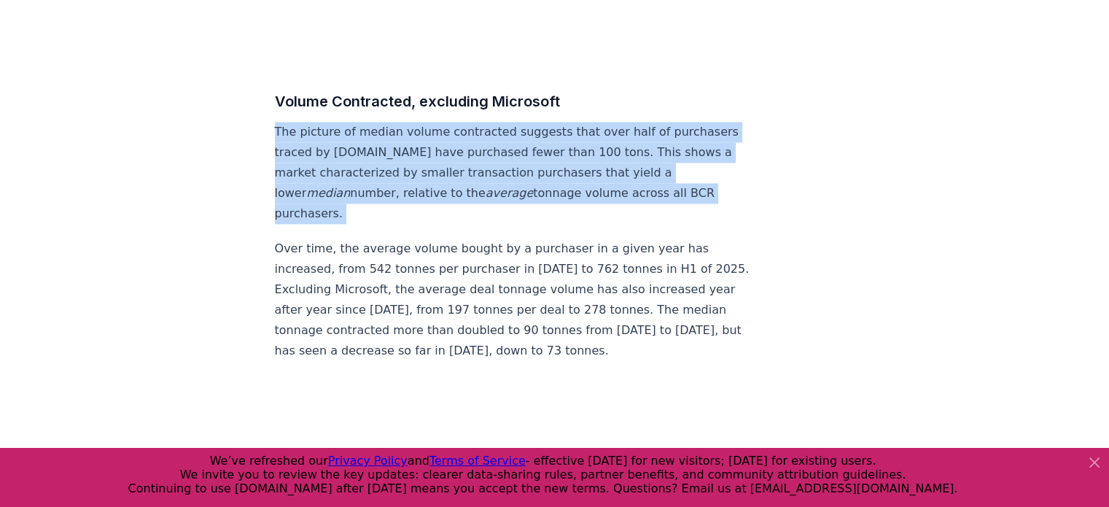
click at [455, 148] on p "The picture of median volume contracted suggests that over half of purchasers t…" at bounding box center [516, 173] width 483 height 102
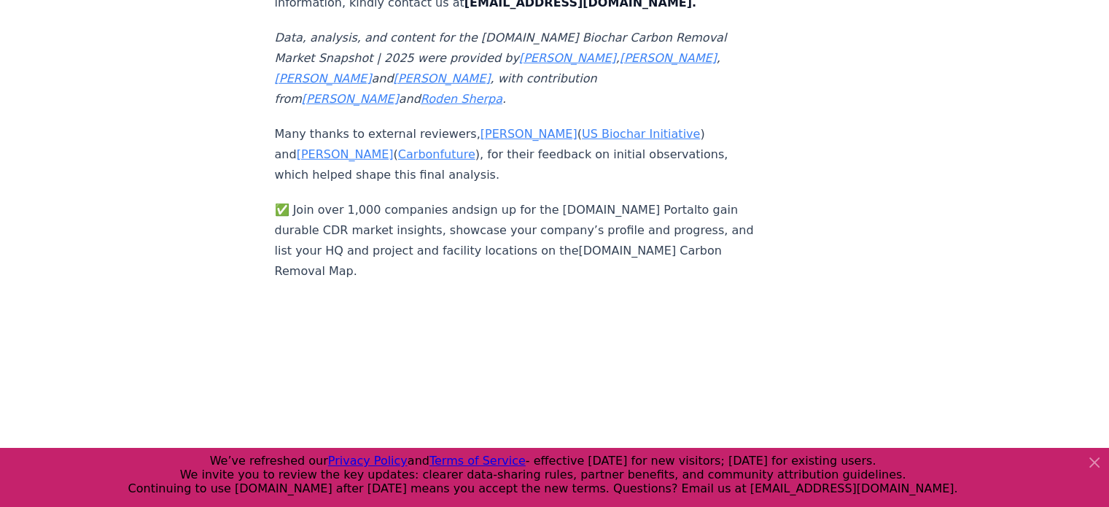
scroll to position [9843, 0]
